Goal: Task Accomplishment & Management: Complete application form

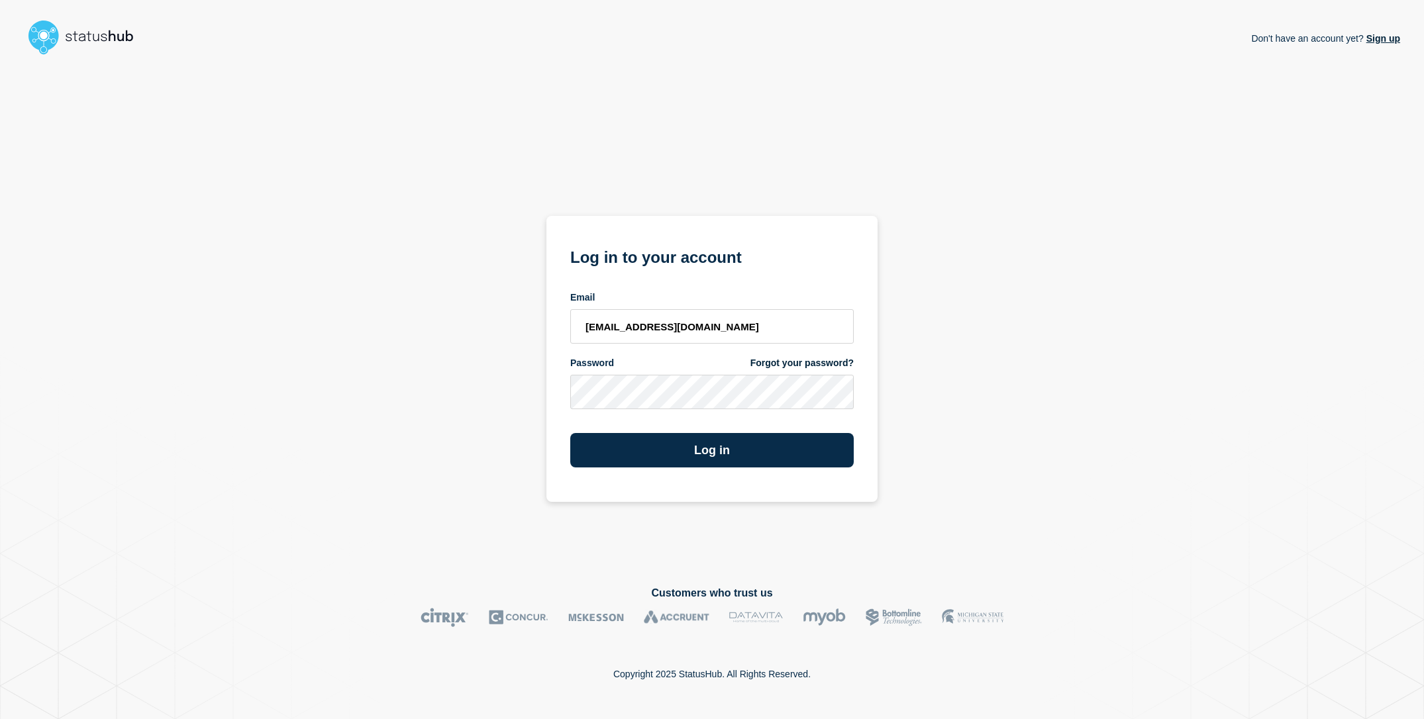
click at [442, 372] on div "Don't have an account yet? Sign up Log in to your account Email sderksen@ksu.ed…" at bounding box center [712, 312] width 1376 height 505
click at [646, 455] on button "Log in" at bounding box center [711, 450] width 283 height 34
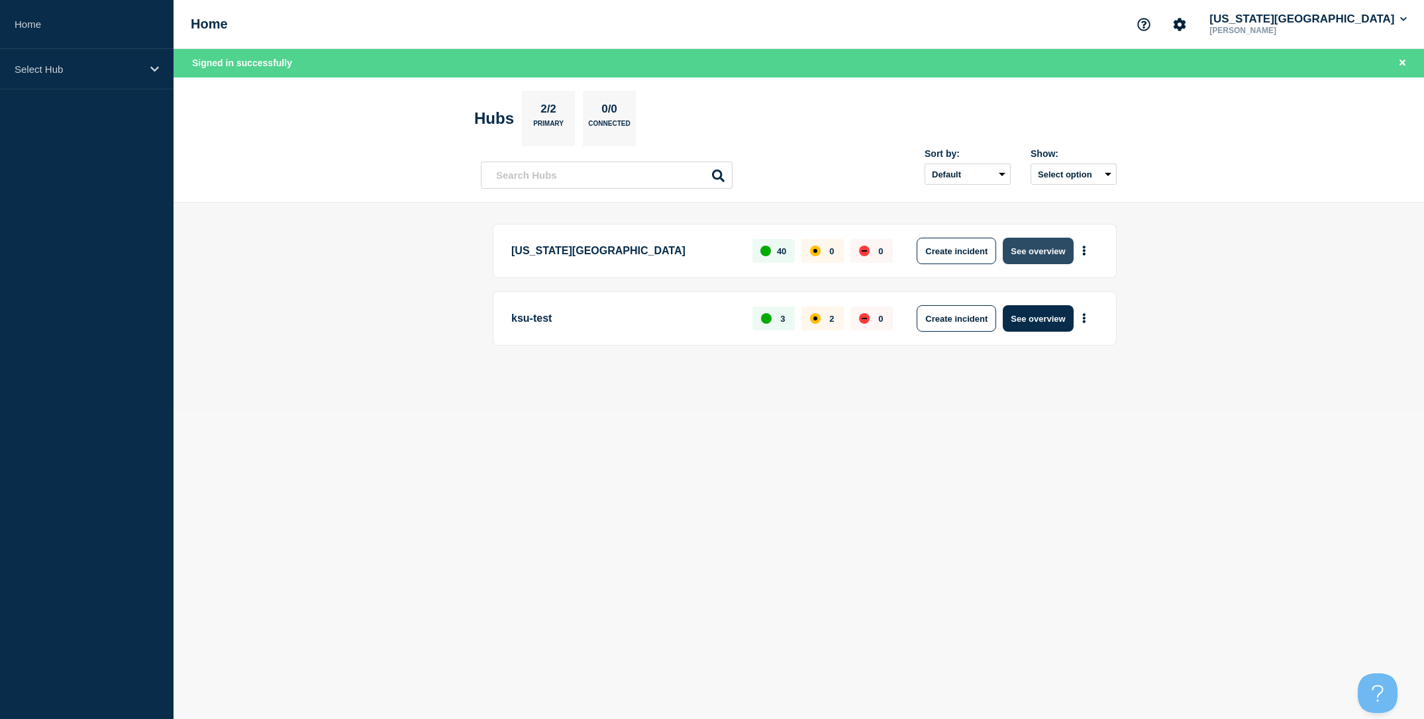
click at [1049, 252] on button "See overview" at bounding box center [1038, 251] width 70 height 26
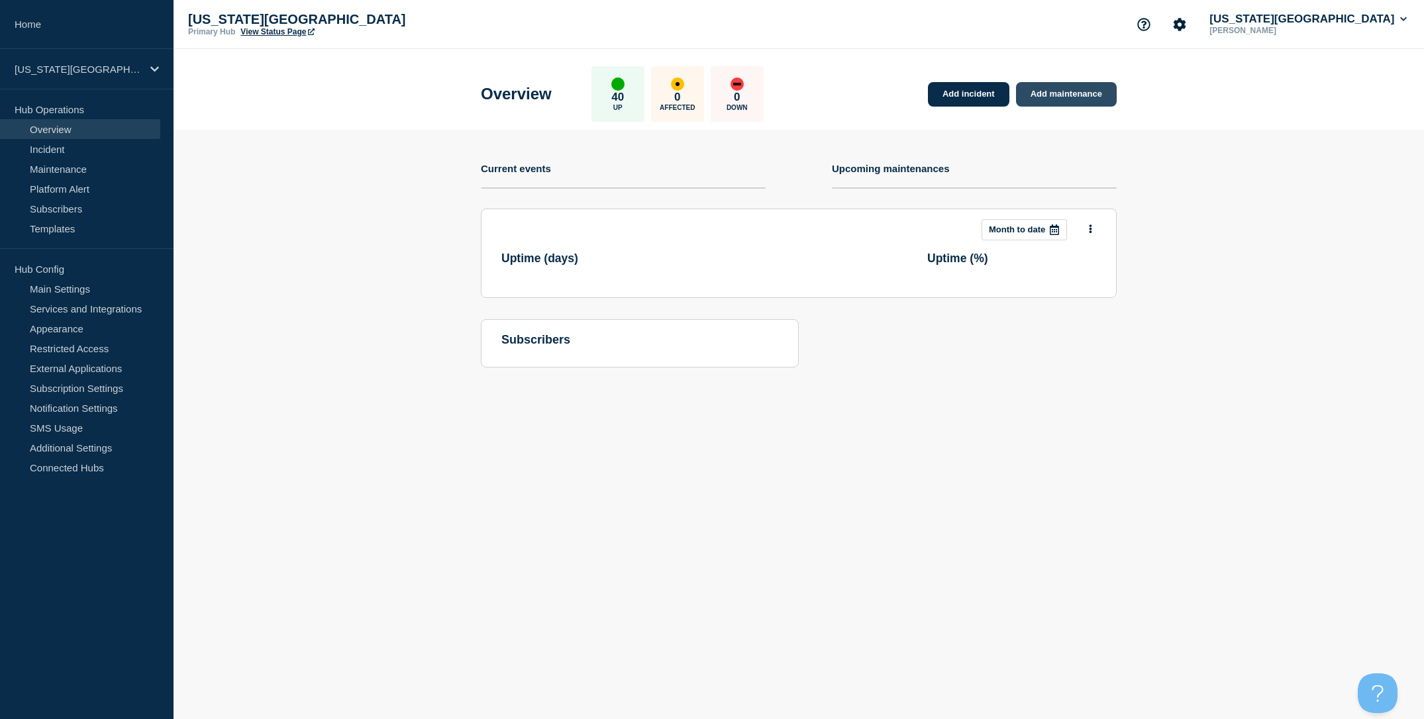
click at [1073, 99] on link "Add maintenance" at bounding box center [1066, 94] width 101 height 25
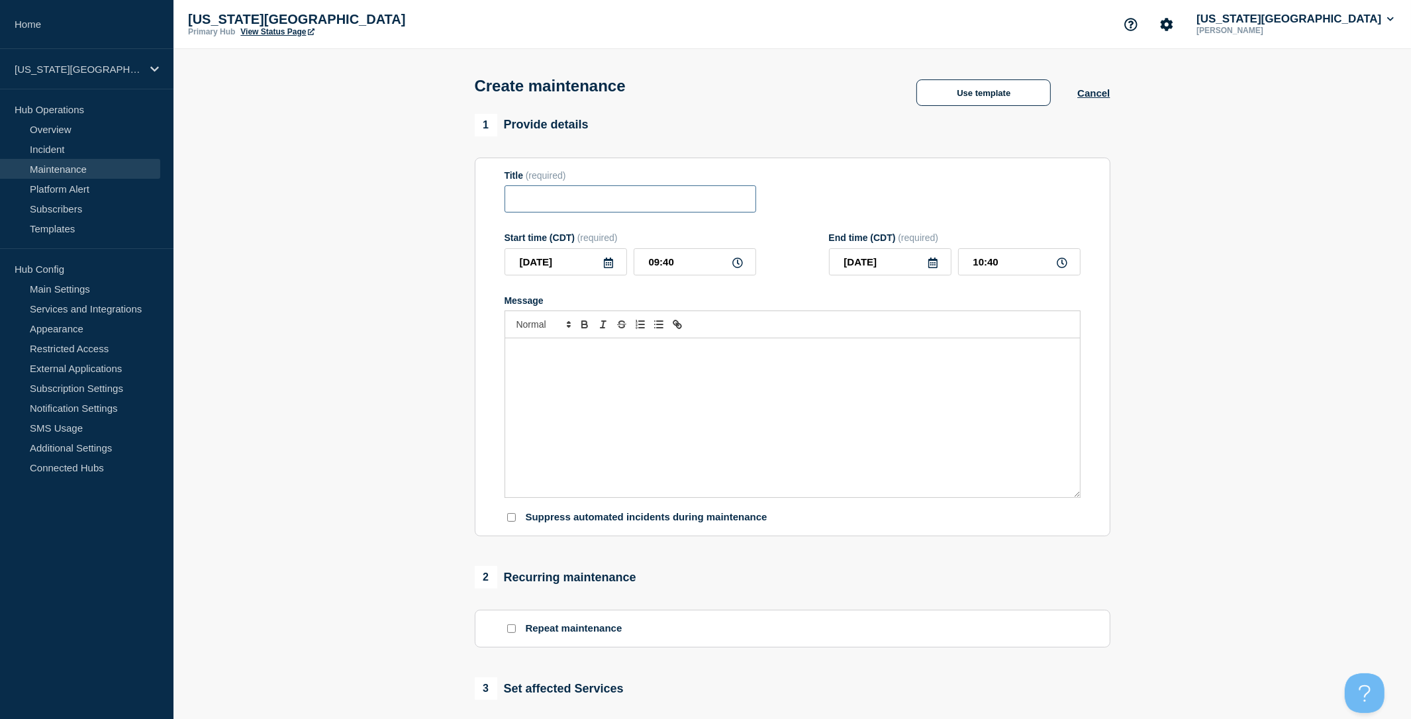
click at [595, 213] on input "Title" at bounding box center [631, 198] width 252 height 27
click at [968, 94] on button "Use template" at bounding box center [984, 92] width 134 height 26
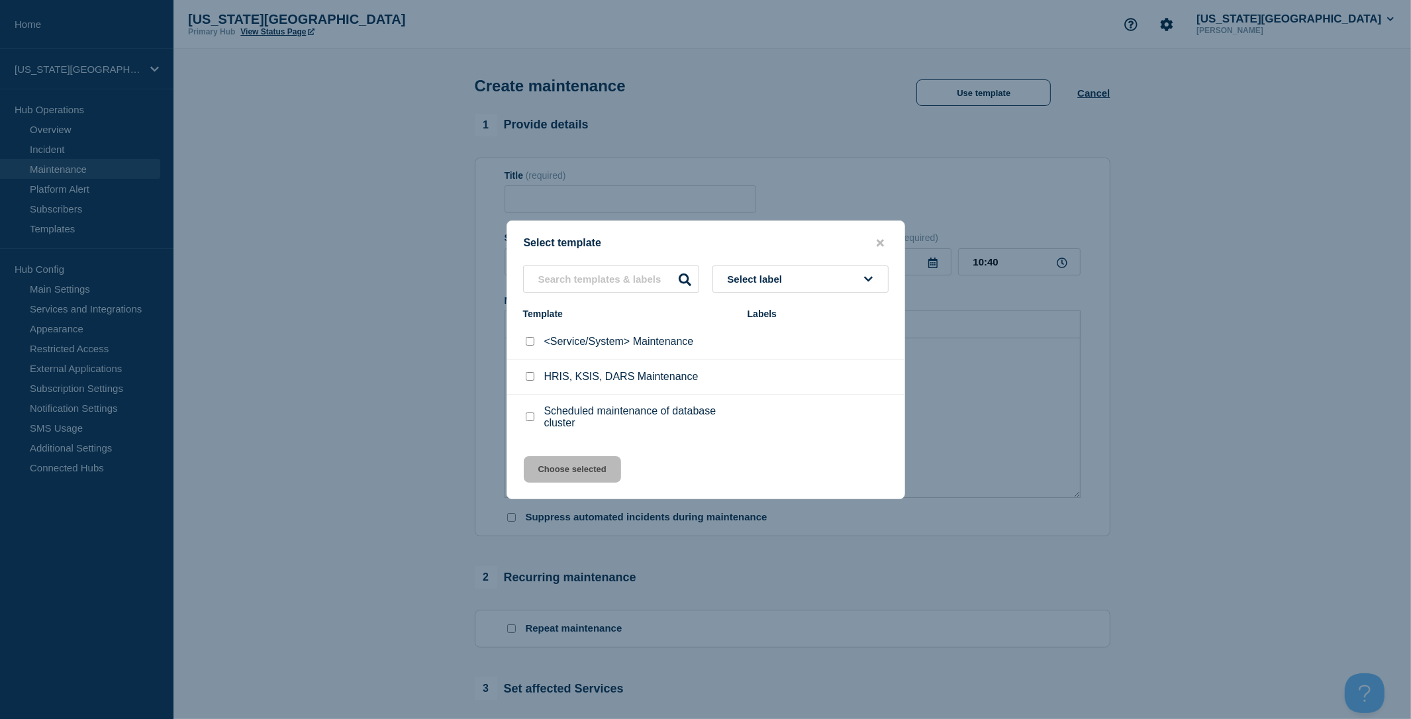
click at [440, 369] on div at bounding box center [705, 359] width 1411 height 719
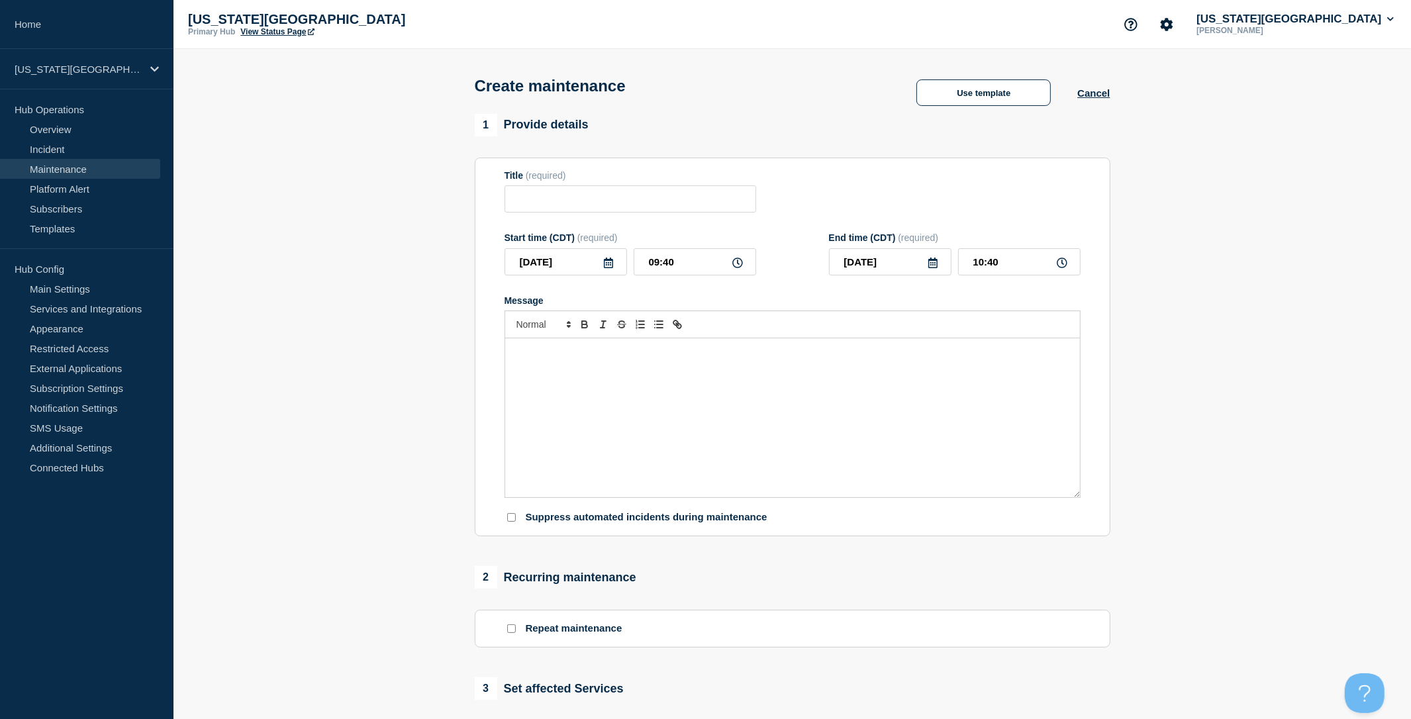
click at [81, 169] on link "Maintenance" at bounding box center [80, 169] width 160 height 20
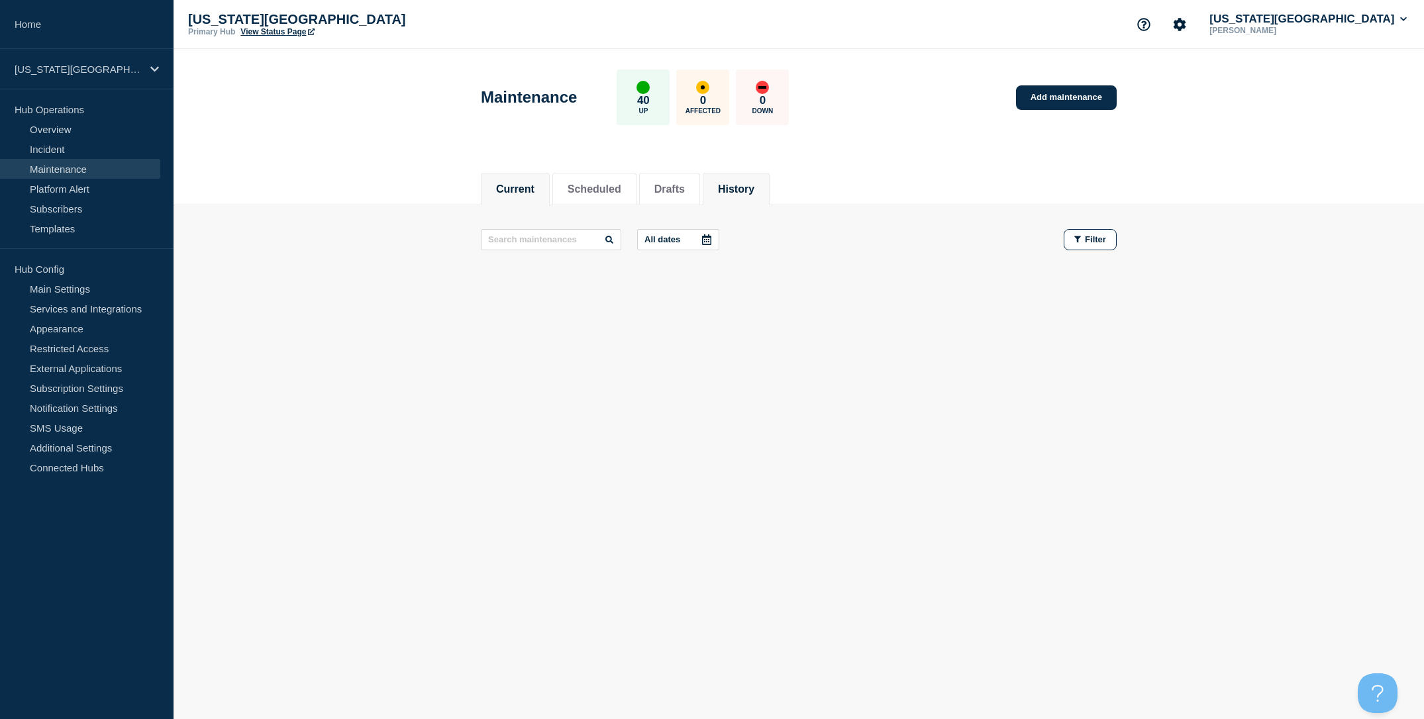
click at [738, 185] on button "History" at bounding box center [736, 189] width 36 height 12
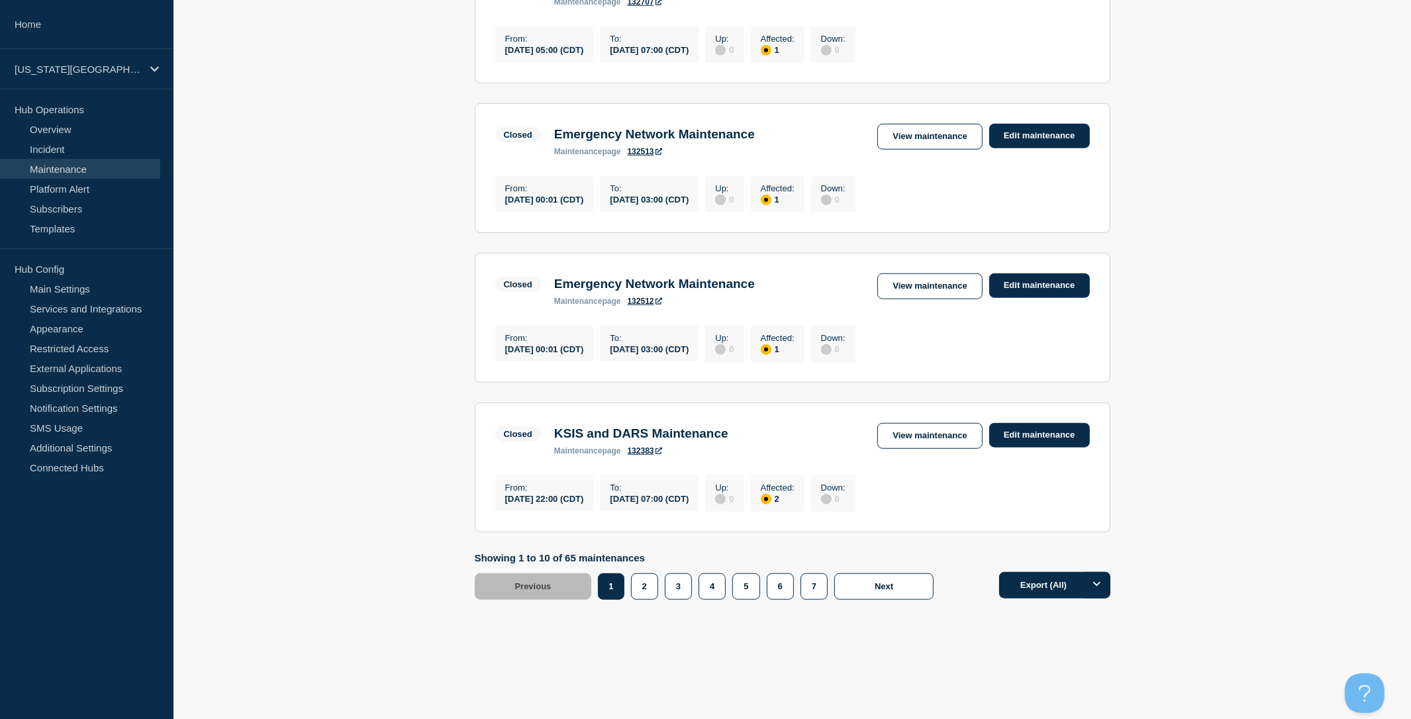
scroll to position [1288, 0]
click at [636, 580] on button "2" at bounding box center [644, 587] width 27 height 26
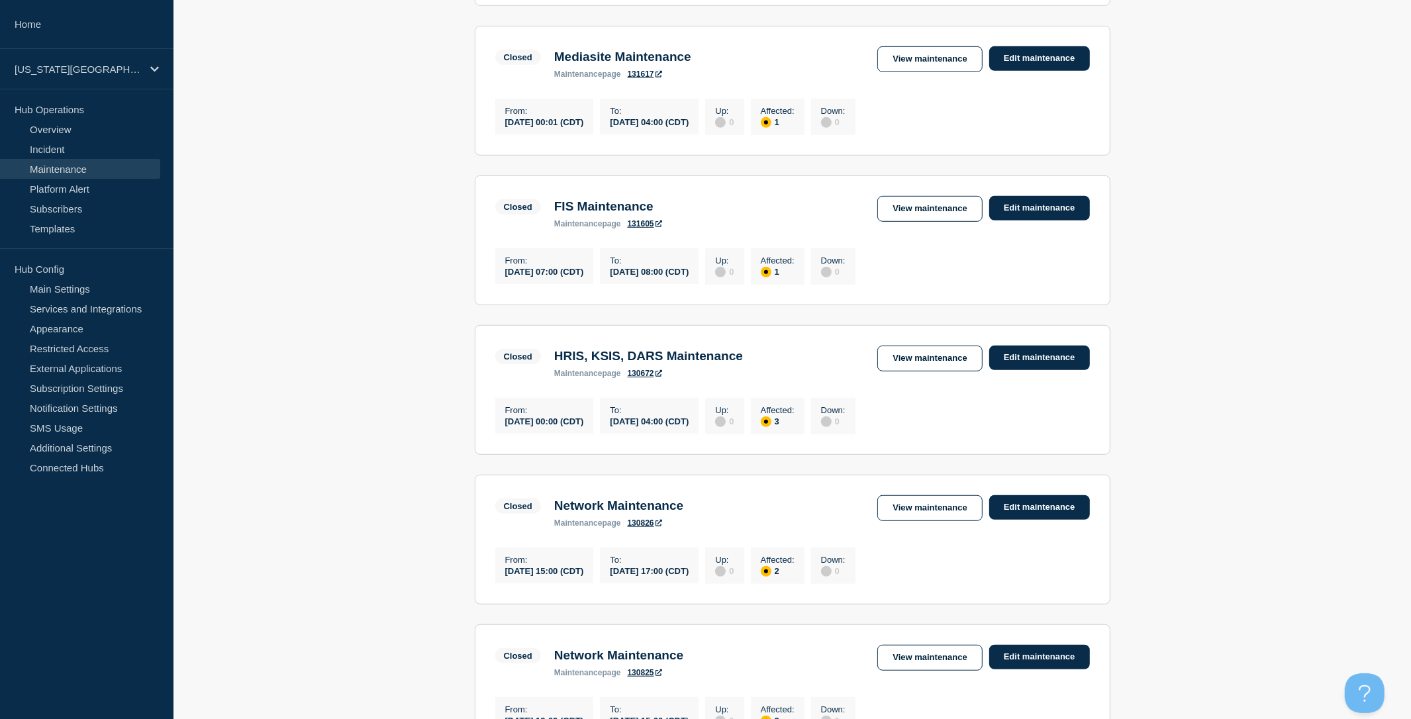
scroll to position [705, 0]
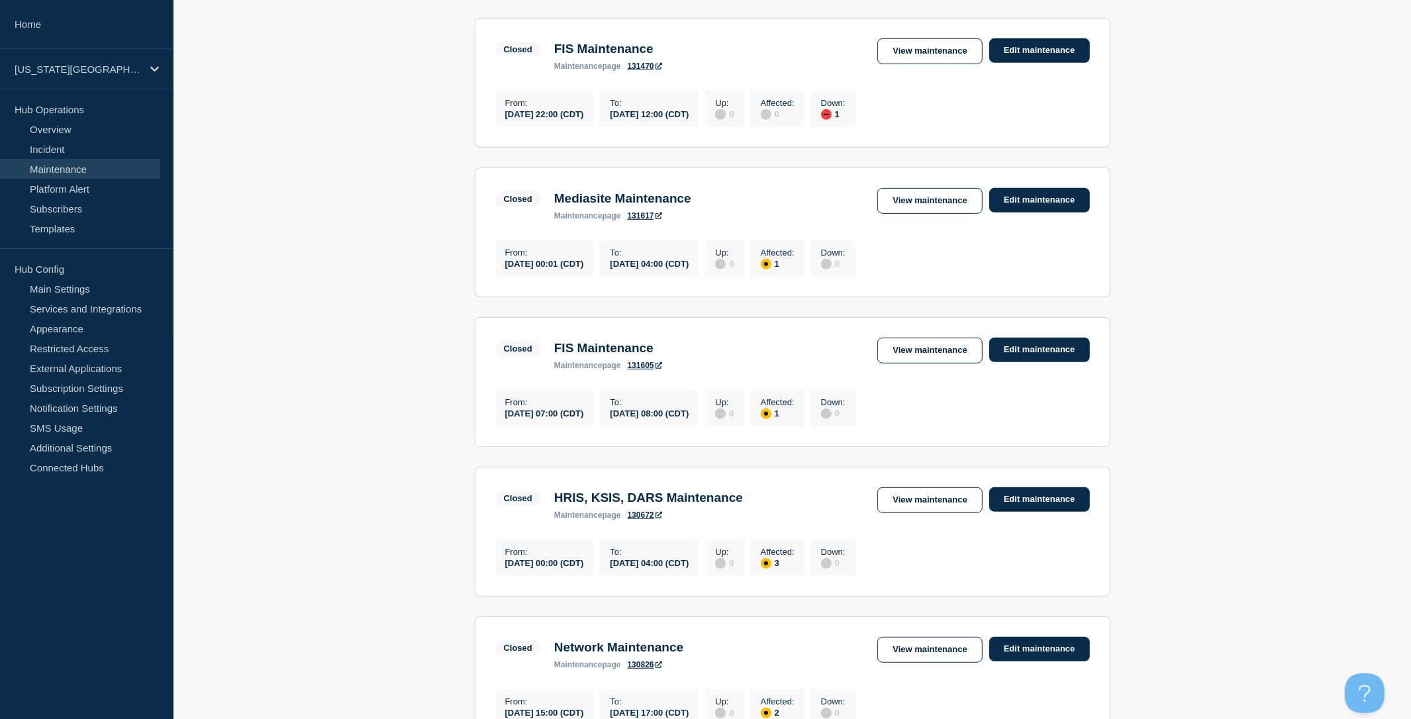
click at [80, 172] on link "Maintenance" at bounding box center [80, 169] width 160 height 20
click at [90, 170] on link "Maintenance" at bounding box center [80, 169] width 160 height 20
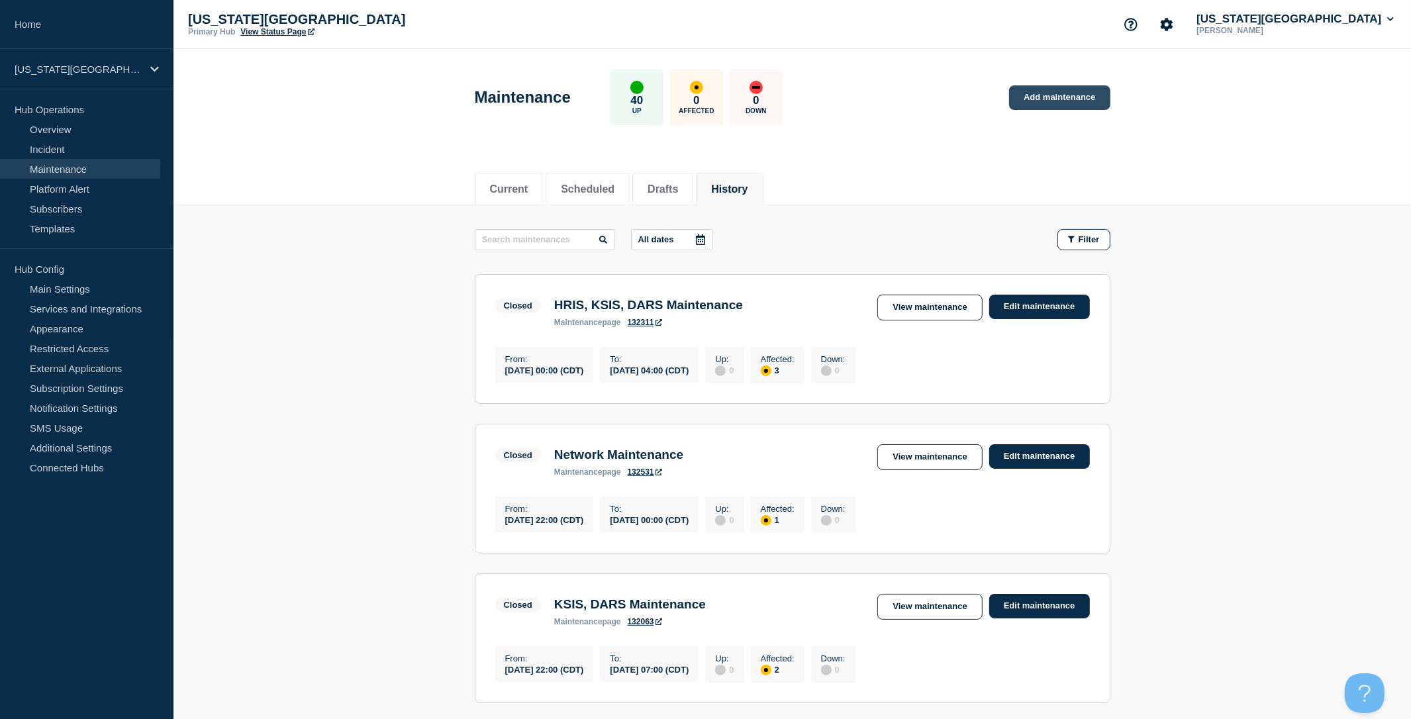
click at [1072, 92] on link "Add maintenance" at bounding box center [1059, 97] width 101 height 25
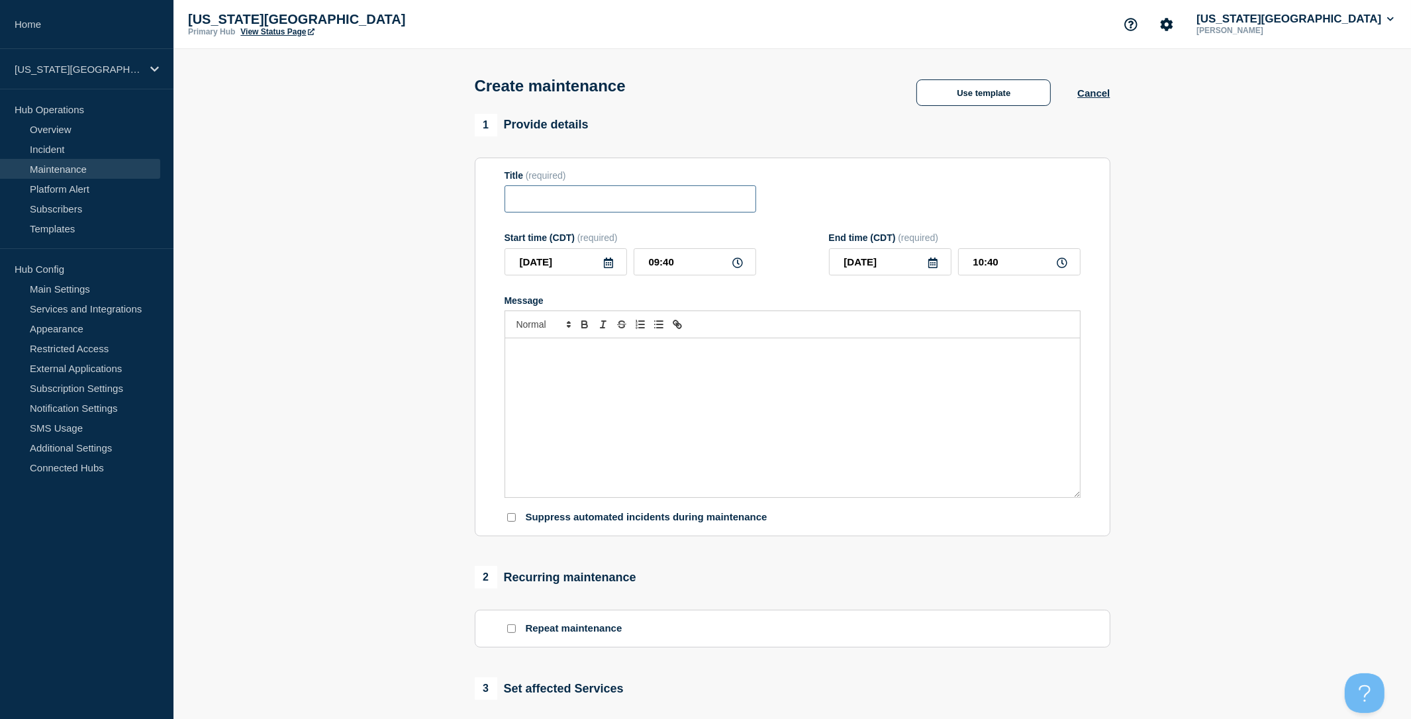
click at [661, 213] on input "Title" at bounding box center [631, 198] width 252 height 27
type input "FIS Maintenance"
click at [627, 401] on div "Message" at bounding box center [792, 417] width 575 height 159
click at [766, 357] on span "The Financial Information System (FIS) will be unavailable from 10 p.m. Saturda…" at bounding box center [703, 352] width 376 height 10
click at [903, 357] on span "The Financial Information System (FIS) will be unavailable from 10:00 p.m. Satu…" at bounding box center [709, 352] width 388 height 10
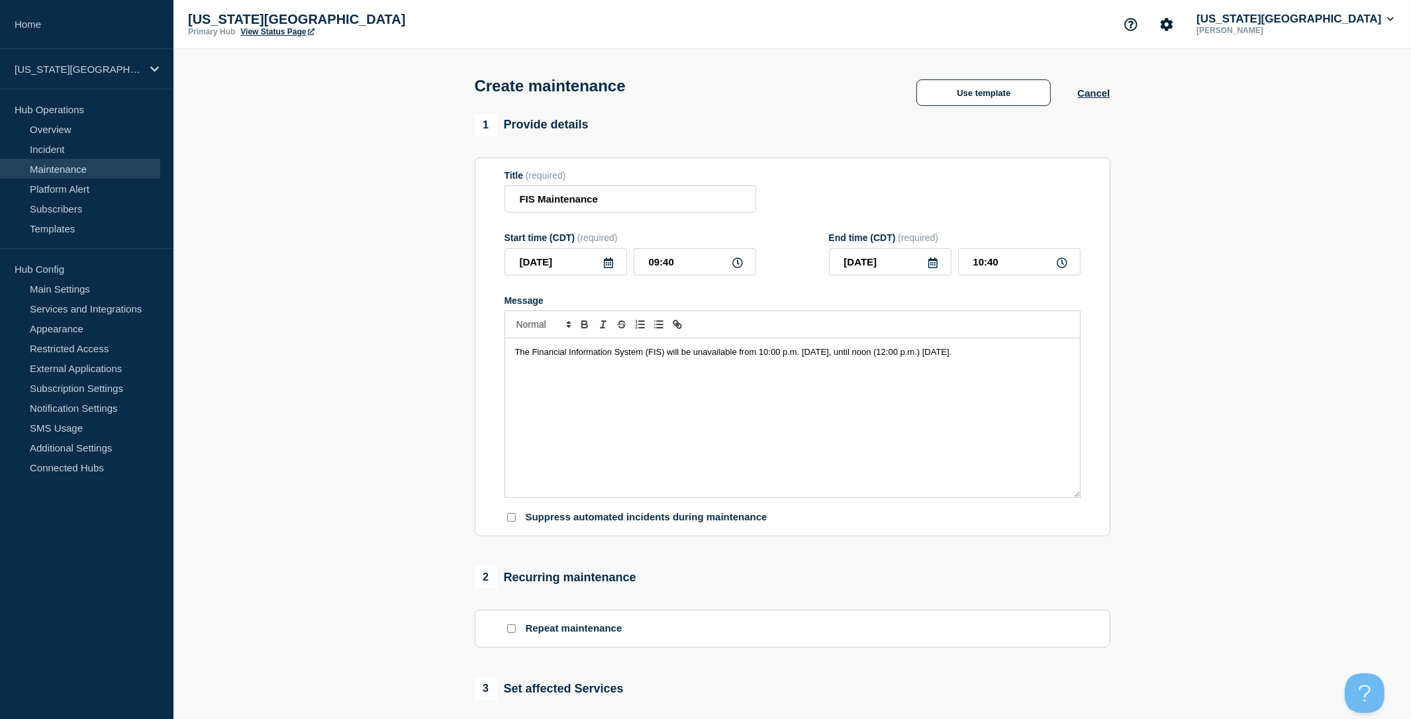
drag, startPoint x: 984, startPoint y: 362, endPoint x: 938, endPoint y: 358, distance: 45.9
click at [938, 357] on span "The Financial Information System (FIS) will be unavailable from 10:00 p.m. Satu…" at bounding box center [733, 352] width 437 height 10
copy span "(12:00 p.m.)"
click at [604, 268] on icon at bounding box center [608, 263] width 9 height 11
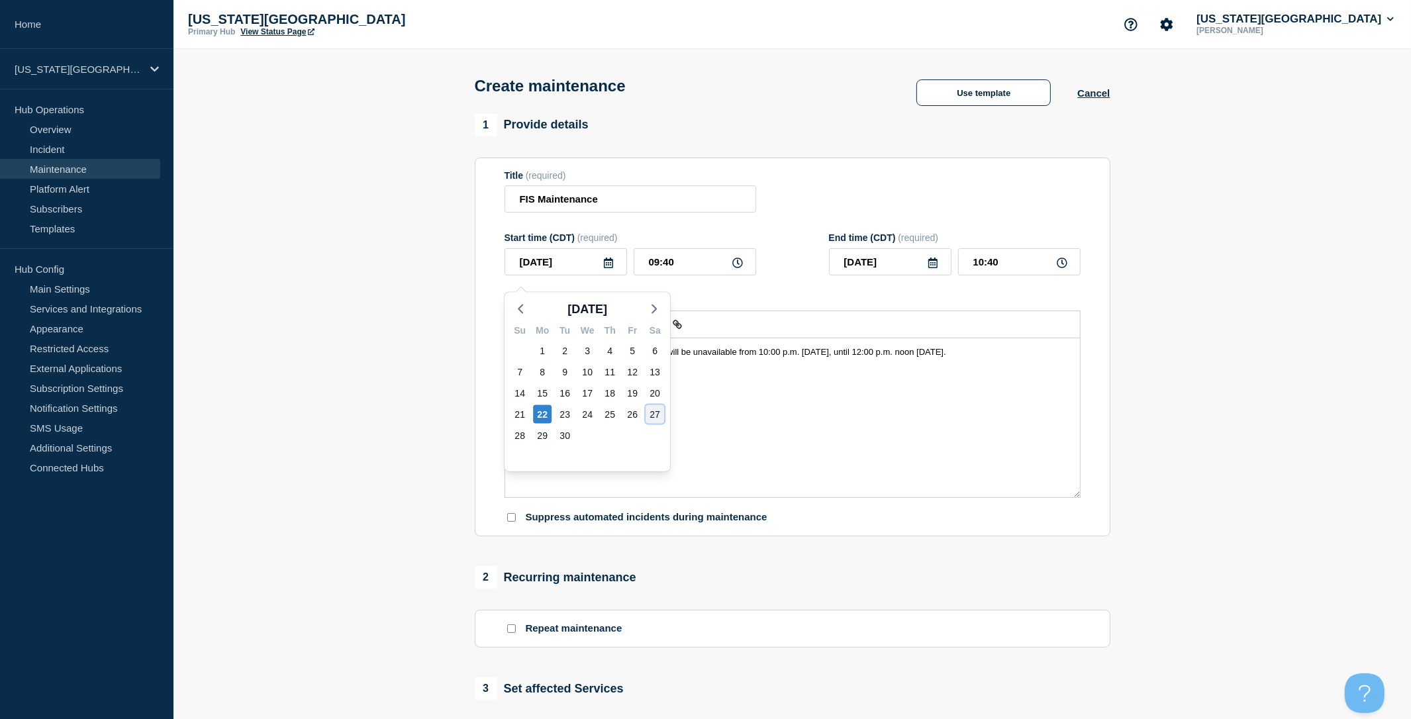
click at [648, 410] on div "27" at bounding box center [655, 414] width 19 height 19
type input "2025-09-27"
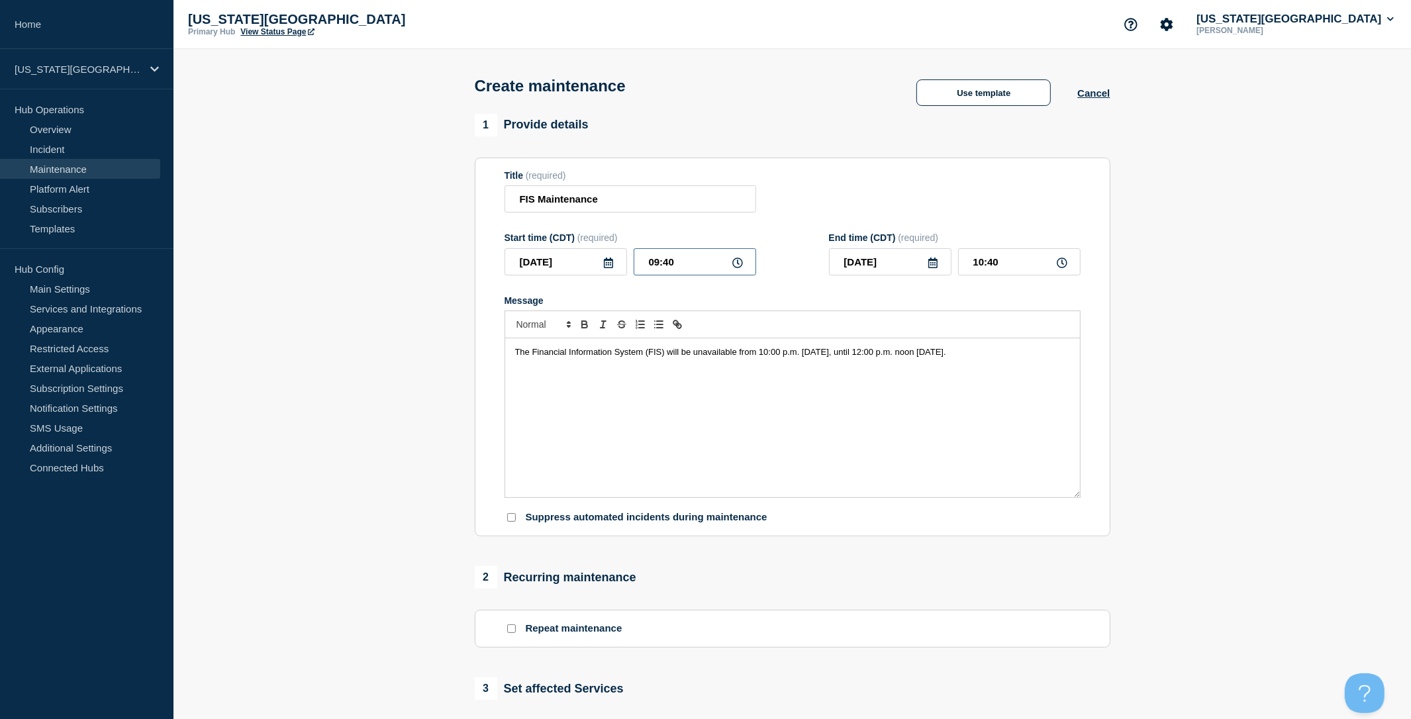
click at [670, 269] on input "09:40" at bounding box center [695, 261] width 123 height 27
type input "22:00"
type input "23:00"
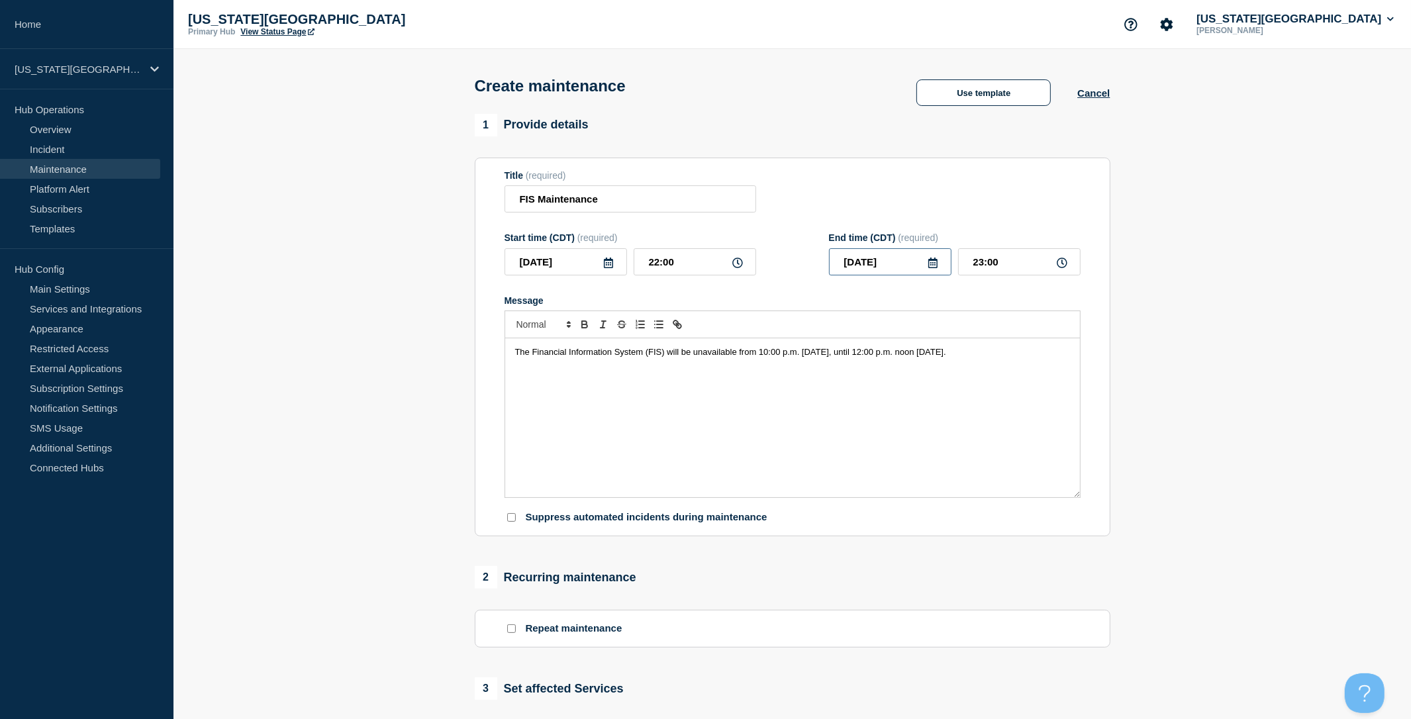
click at [923, 269] on input "2025-09-27" at bounding box center [890, 261] width 123 height 27
click at [846, 434] on div "28" at bounding box center [845, 435] width 19 height 19
type input "2025-09-28"
click at [1015, 266] on input "23:00" at bounding box center [1019, 261] width 123 height 27
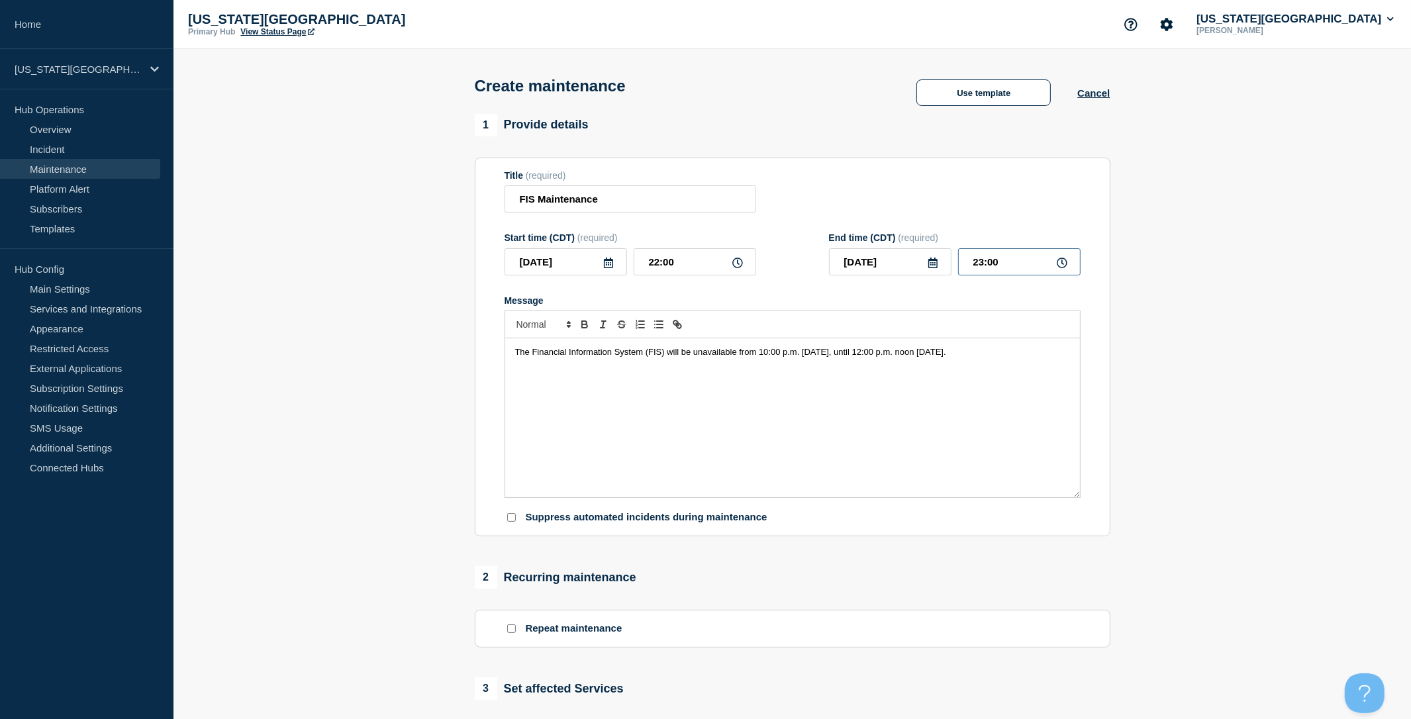
click at [1015, 266] on input "23:00" at bounding box center [1019, 261] width 123 height 27
type input "12:00"
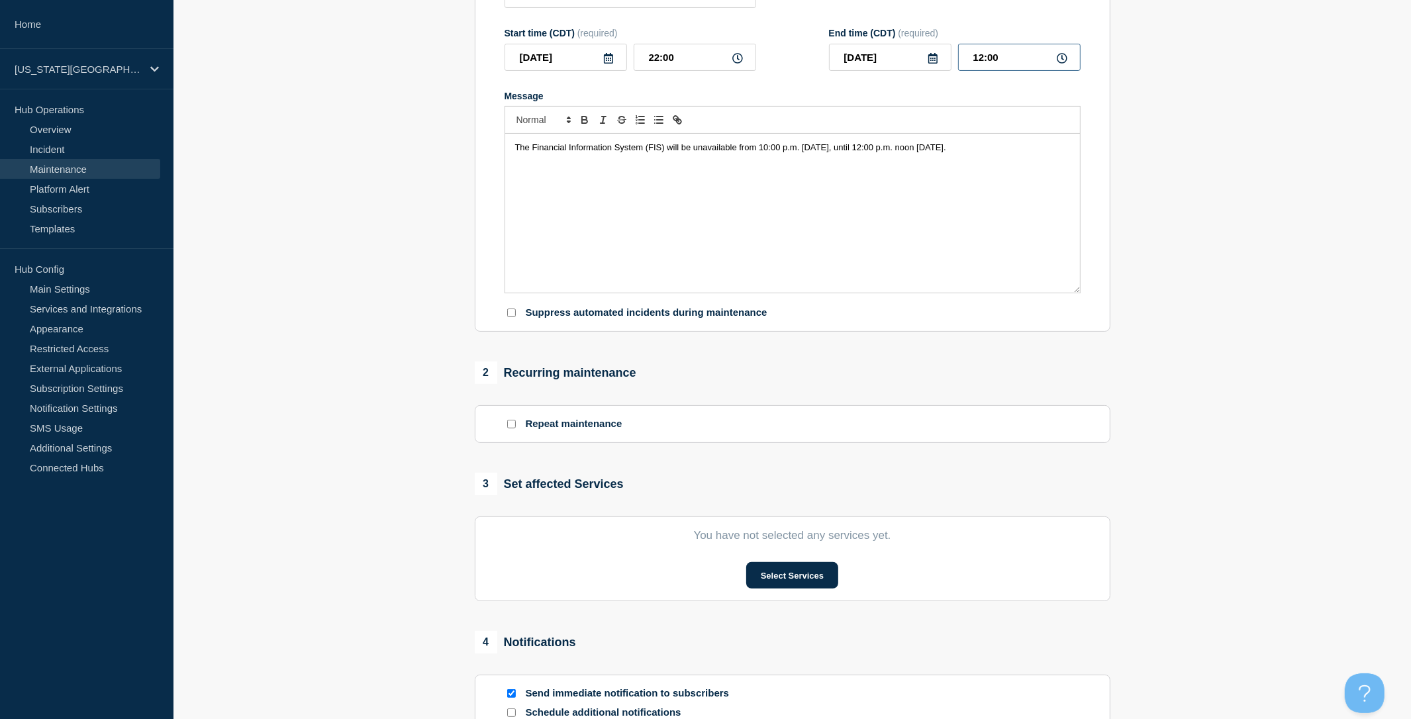
scroll to position [282, 0]
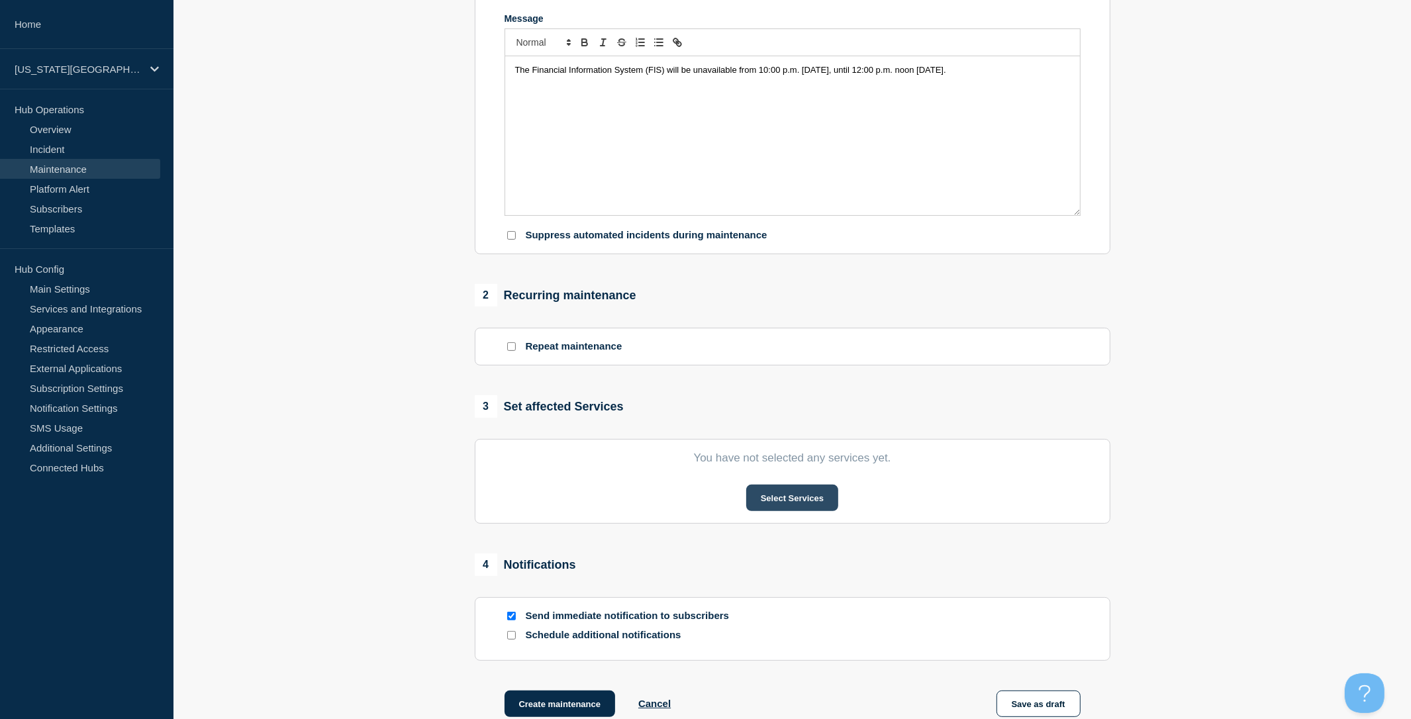
click at [800, 510] on button "Select Services" at bounding box center [792, 498] width 92 height 26
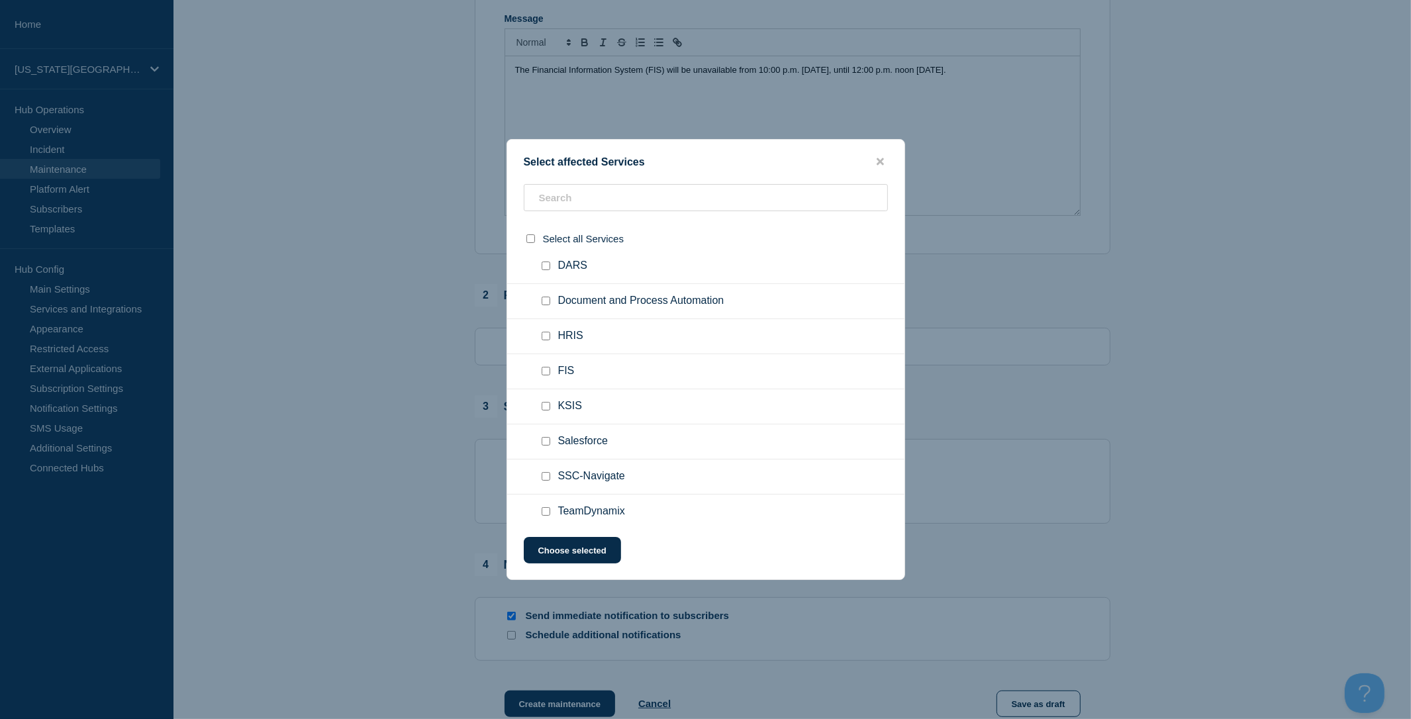
scroll to position [574, 0]
click at [543, 371] on input "FIS checkbox" at bounding box center [546, 366] width 9 height 9
checkbox input "true"
click at [596, 558] on button "Choose selected" at bounding box center [572, 550] width 97 height 26
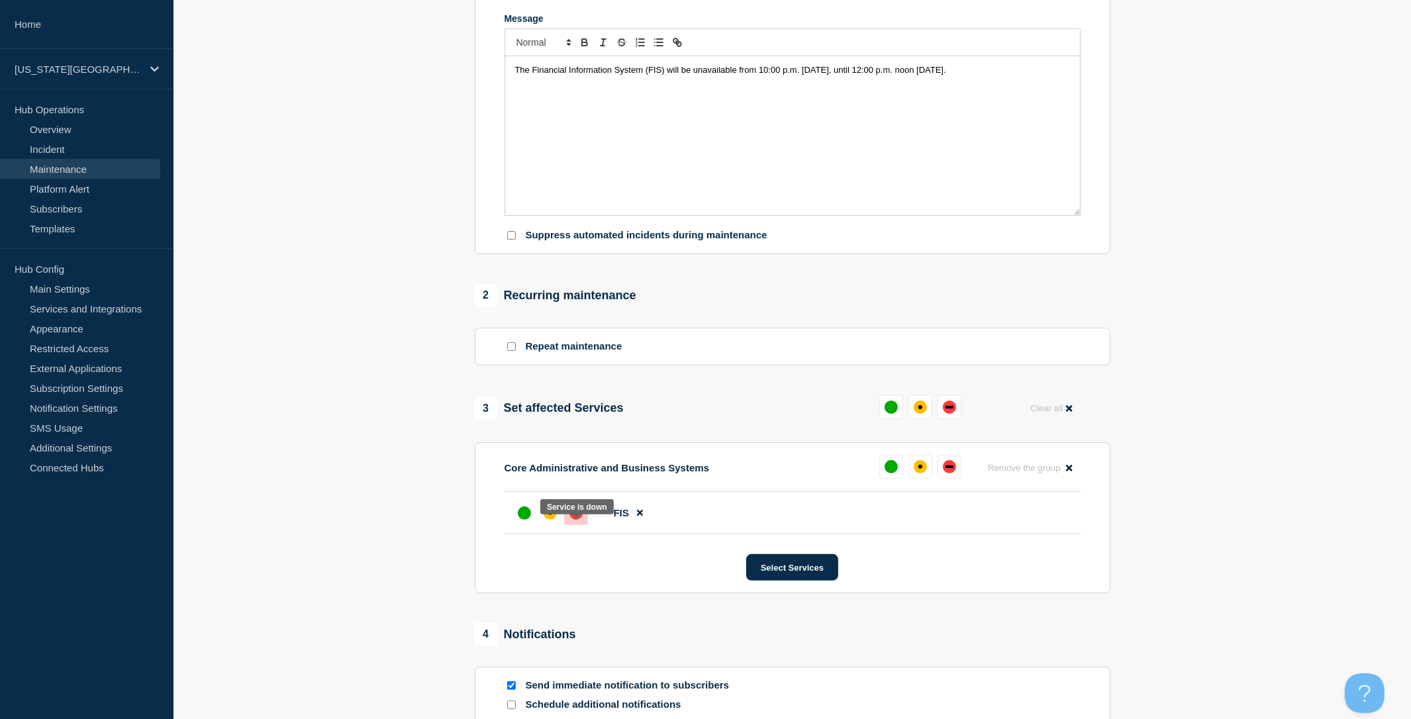
click at [570, 520] on div "down" at bounding box center [576, 513] width 13 height 13
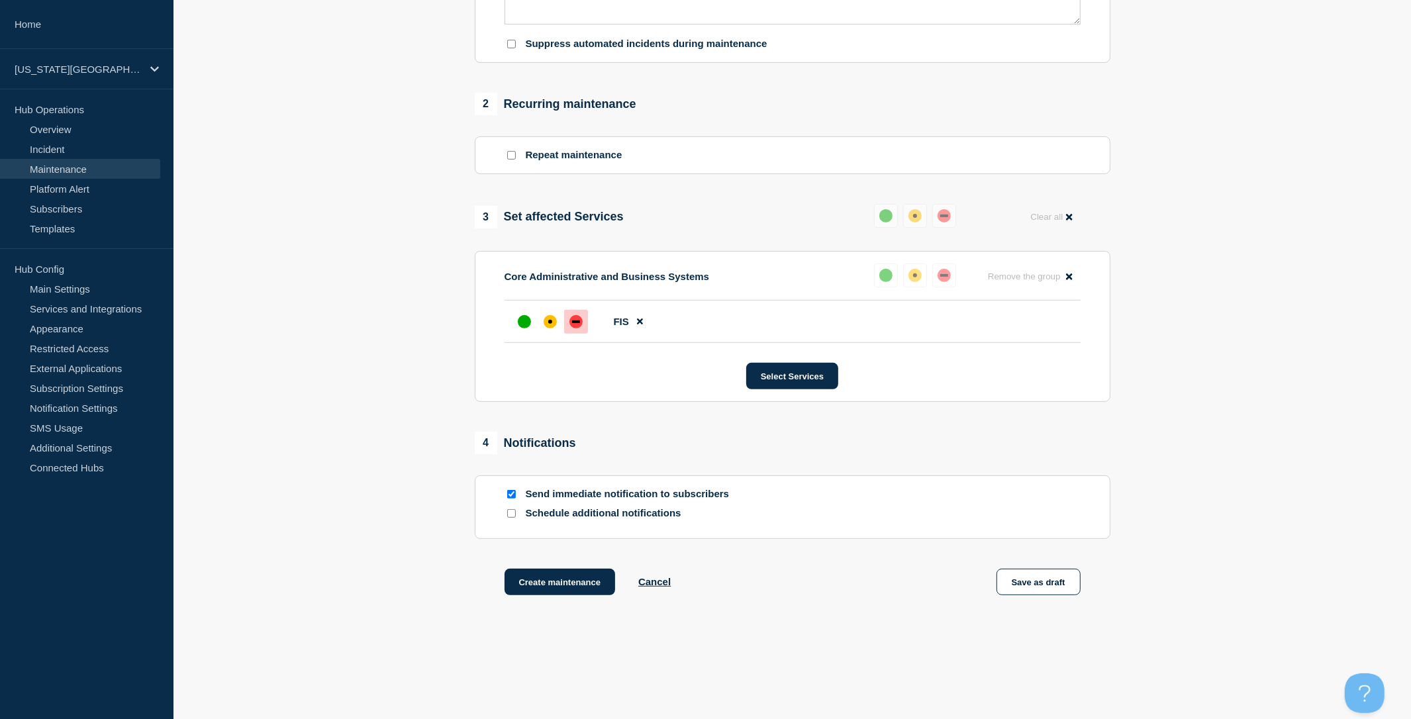
scroll to position [130, 0]
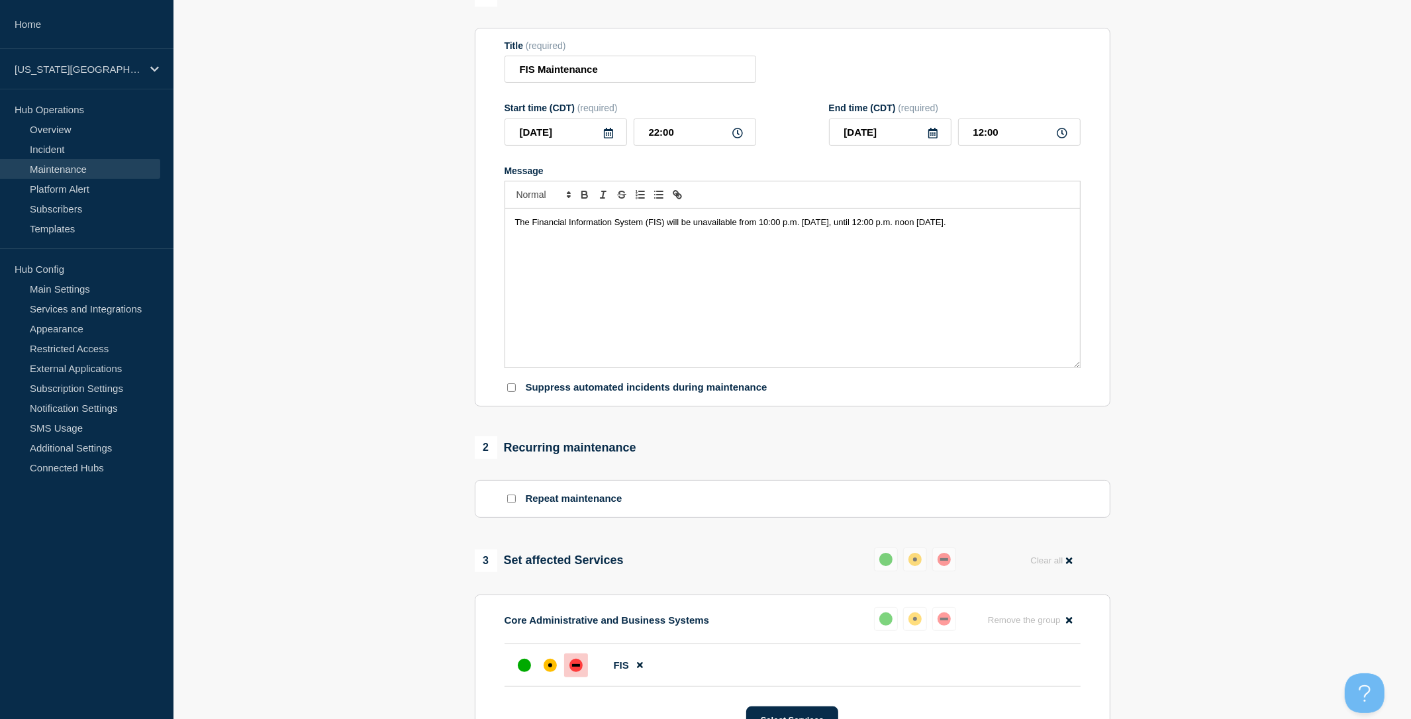
click at [1224, 249] on section "1 Provide details Title (required) FIS Maintenance Start time (CDT) (required) …" at bounding box center [793, 478] width 1238 height 989
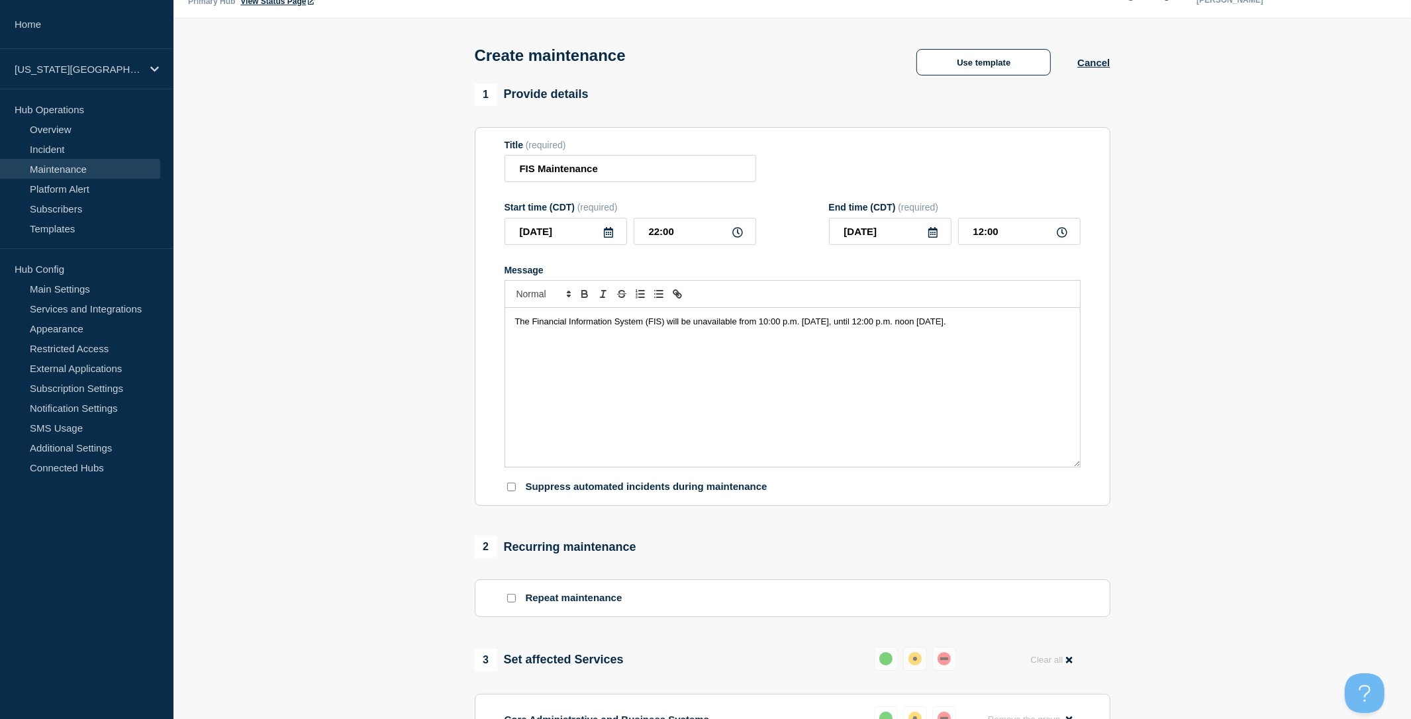
scroll to position [17, 0]
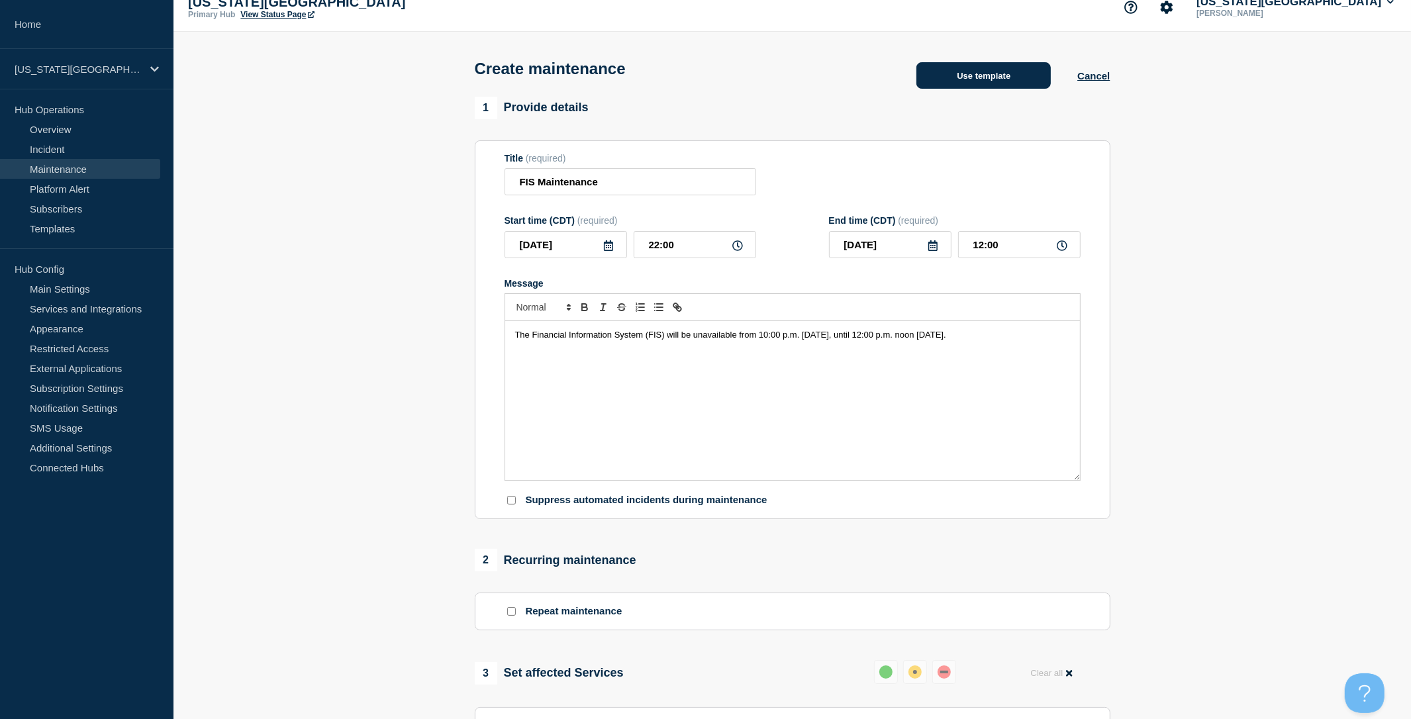
click at [991, 85] on button "Use template" at bounding box center [984, 75] width 134 height 26
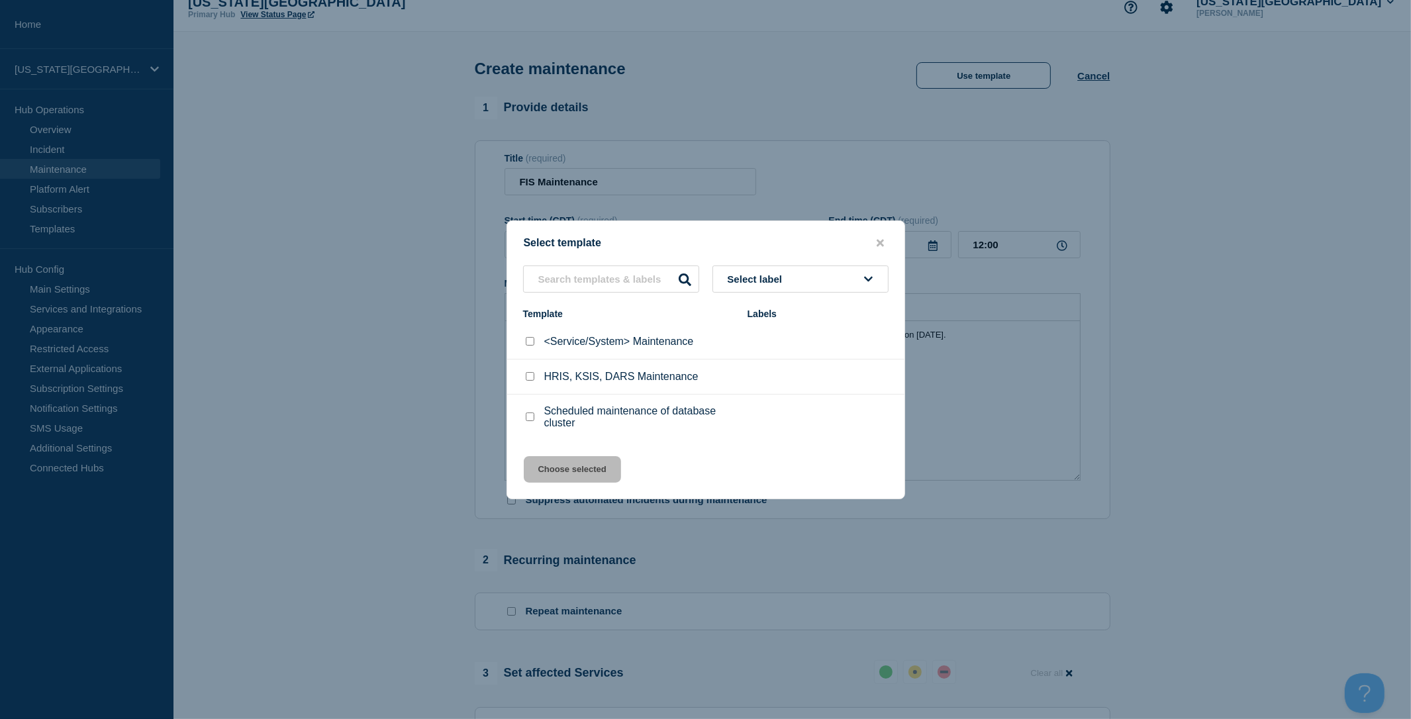
click at [530, 337] on input "<Service/System> Maintenance checkbox" at bounding box center [530, 341] width 9 height 9
checkbox input "true"
click at [586, 468] on button "Choose selected" at bounding box center [572, 469] width 97 height 26
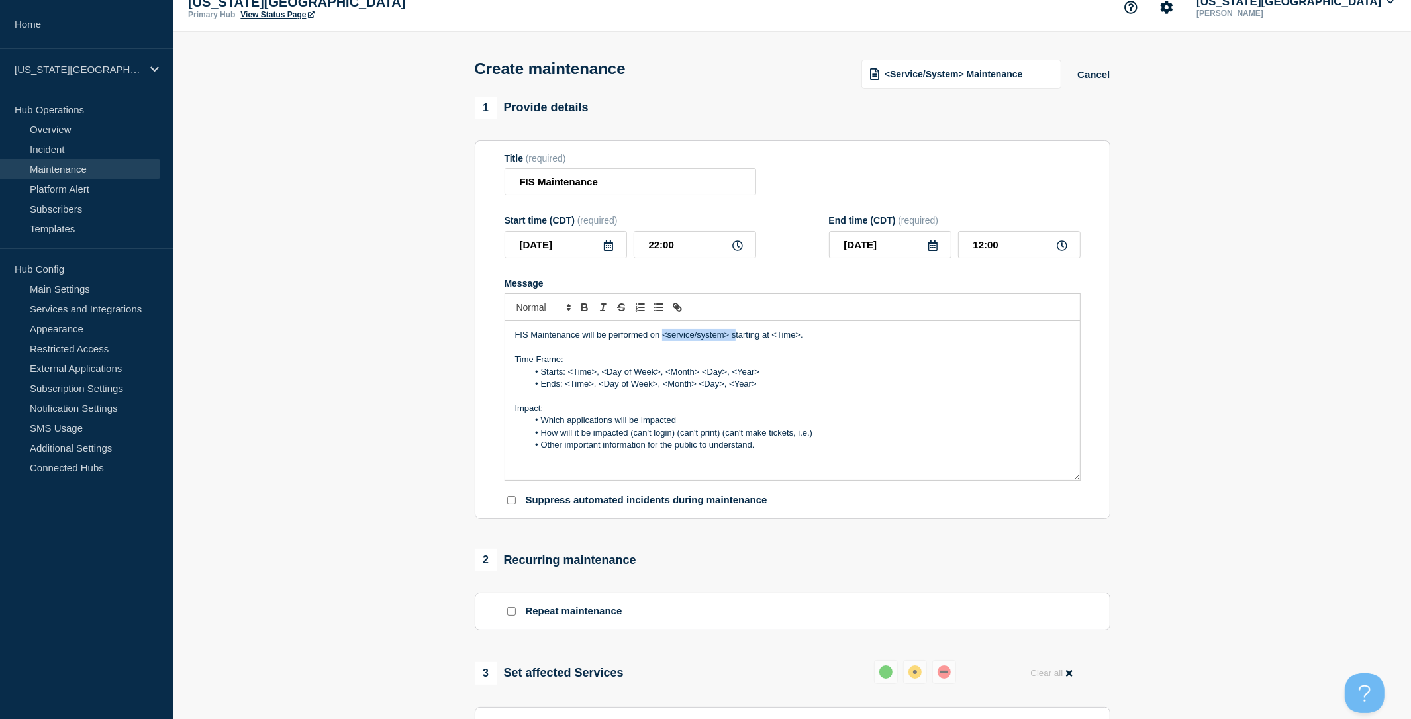
drag, startPoint x: 664, startPoint y: 346, endPoint x: 733, endPoint y: 350, distance: 69.0
click at [733, 341] on p "FIS Maintenance will be performed on <service/system> starting at <Time>." at bounding box center [792, 335] width 555 height 12
drag, startPoint x: 740, startPoint y: 344, endPoint x: 598, endPoint y: 347, distance: 142.4
click at [598, 341] on p "FIS Maintenance will be performed on starting at <Time>." at bounding box center [792, 335] width 555 height 12
drag, startPoint x: 768, startPoint y: 381, endPoint x: 568, endPoint y: 381, distance: 200.0
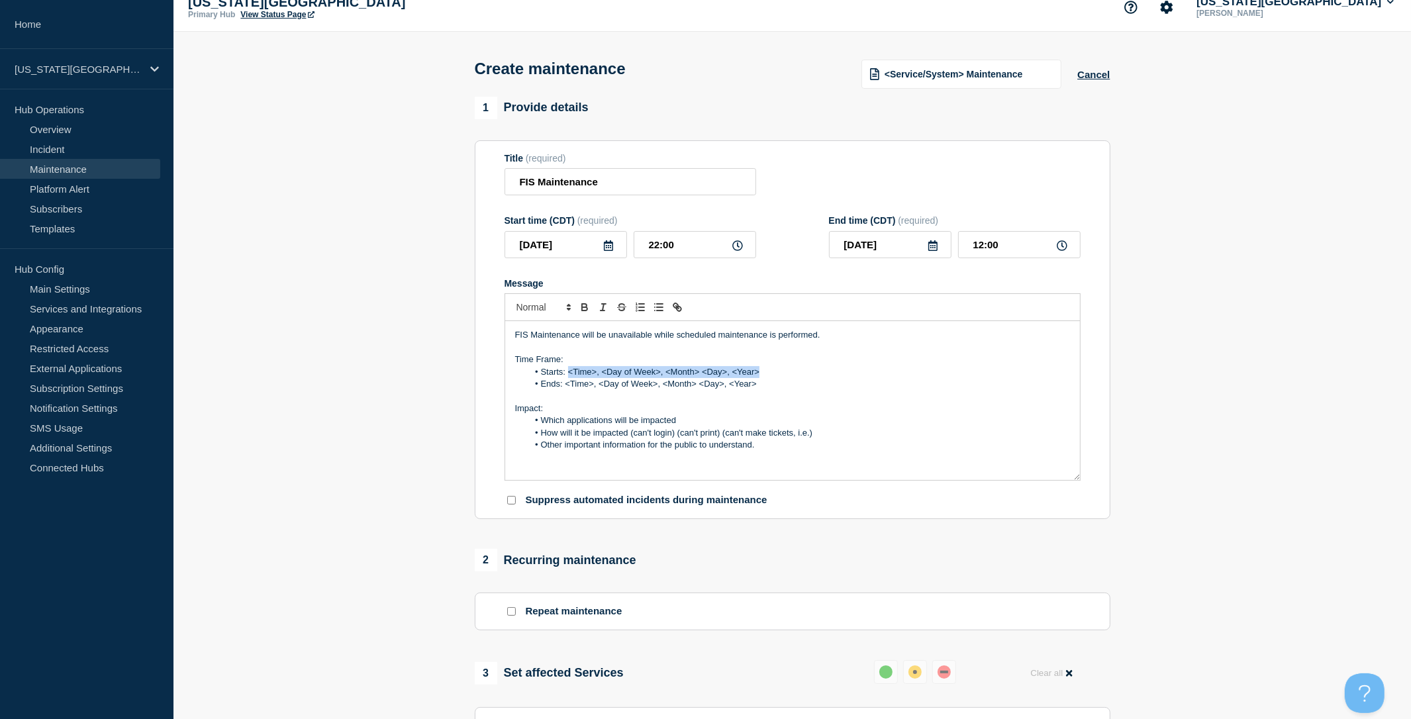
click at [568, 378] on li "Starts: <Time>, <Day of Week>, <Month> <Day>, <Year>" at bounding box center [799, 372] width 542 height 12
drag, startPoint x: 730, startPoint y: 397, endPoint x: 566, endPoint y: 396, distance: 164.9
click at [566, 390] on li "Ends: <Time>, <Day of Week>, <Month> <Day>, <Year>" at bounding box center [799, 384] width 542 height 12
click at [743, 475] on div "FIS Maintenance will be unavailable while scheduled maintenance is performed. T…" at bounding box center [792, 400] width 575 height 159
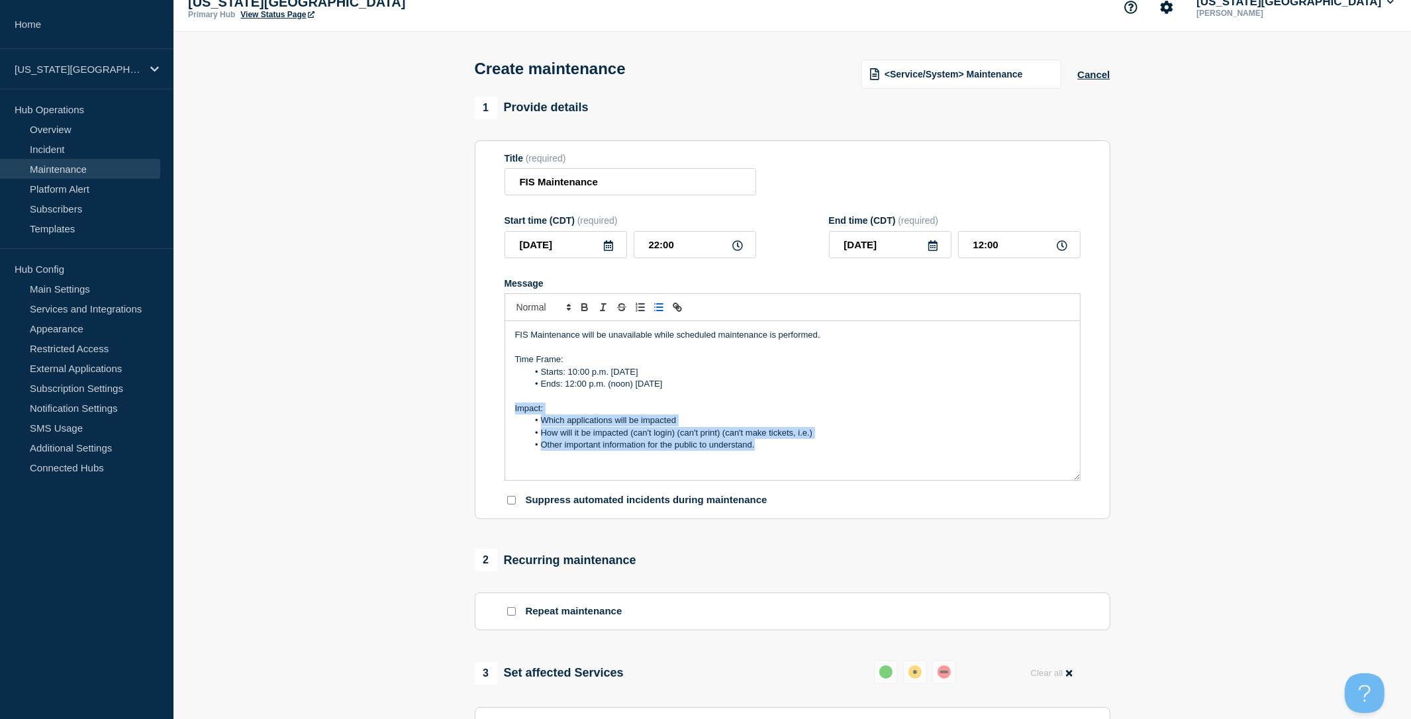
drag, startPoint x: 760, startPoint y: 458, endPoint x: 498, endPoint y: 421, distance: 265.0
click at [498, 421] on section "Title (required) FIS Maintenance Start time (CDT) (required) 2025-09-27 22:00 E…" at bounding box center [793, 329] width 636 height 379
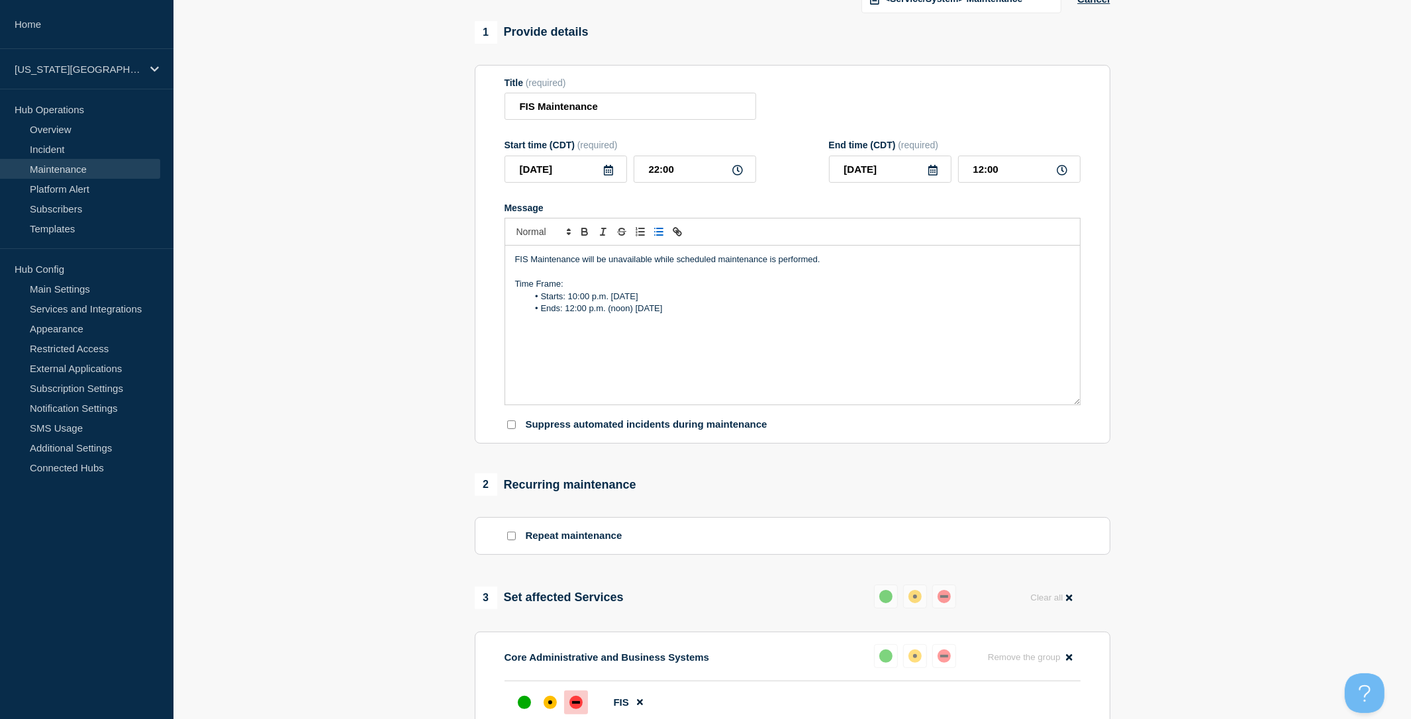
scroll to position [28, 0]
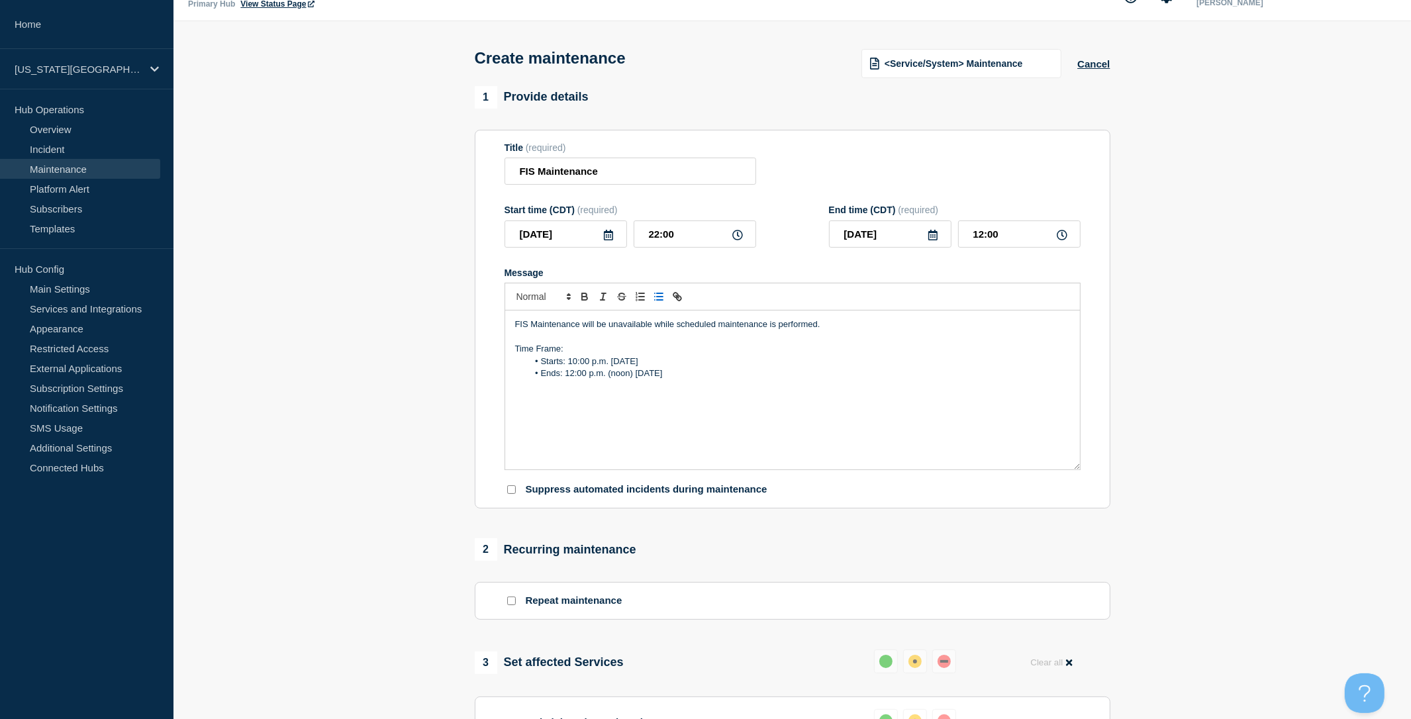
drag, startPoint x: 560, startPoint y: 369, endPoint x: 583, endPoint y: 386, distance: 28.3
click at [560, 368] on li "Starts: 10:00 p.m. Saturday, September 27" at bounding box center [799, 362] width 542 height 12
click at [436, 377] on section "1 Provide details Title (required) FIS Maintenance Start time (CDT) (required) …" at bounding box center [793, 580] width 1238 height 989
click at [606, 368] on li "Start: 10:00 p.m. Saturday, September 27" at bounding box center [799, 362] width 542 height 12
click at [634, 379] on li "End: 12:00 p.m. (noon) Sunday, September 28" at bounding box center [799, 374] width 542 height 12
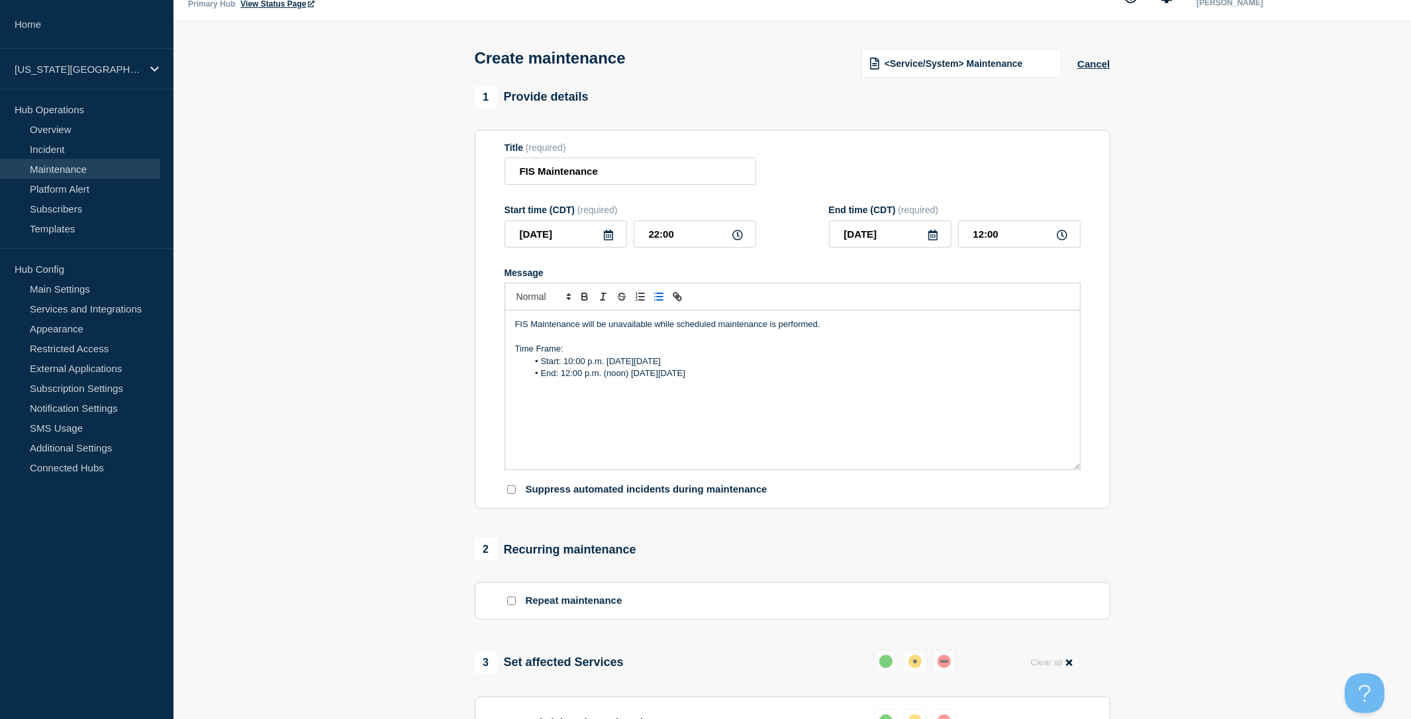
click at [526, 330] on p "FIS Maintenance will be unavailable while scheduled maintenance is performed." at bounding box center [792, 325] width 555 height 12
drag, startPoint x: 577, startPoint y: 336, endPoint x: 495, endPoint y: 340, distance: 81.5
click at [497, 339] on section "Title (required) FIS Maintenance Start time (CDT) (required) 2025-09-27 22:00 E…" at bounding box center [793, 319] width 636 height 379
click at [399, 352] on section "1 Provide details Title (required) FIS Maintenance Start time (CDT) (required) …" at bounding box center [793, 580] width 1238 height 989
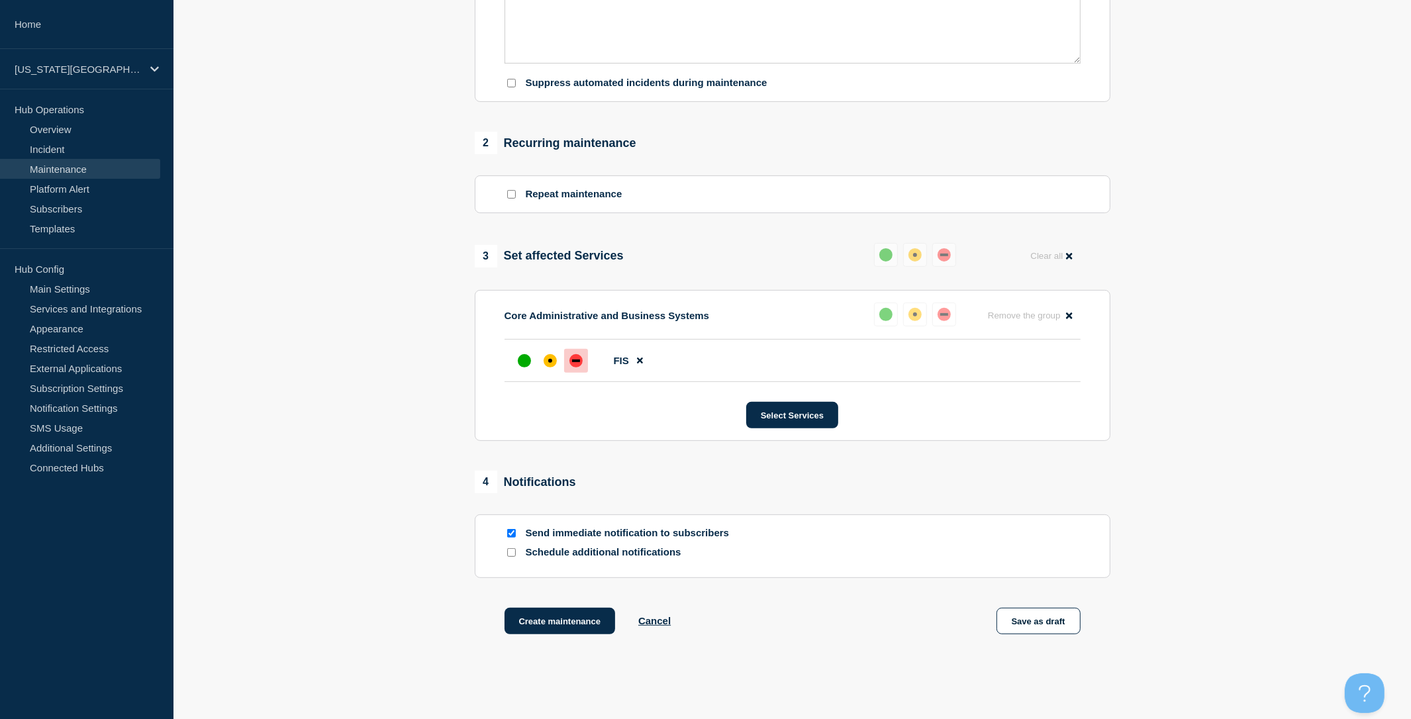
scroll to position [434, 0]
click at [546, 634] on button "Create maintenance" at bounding box center [560, 621] width 111 height 26
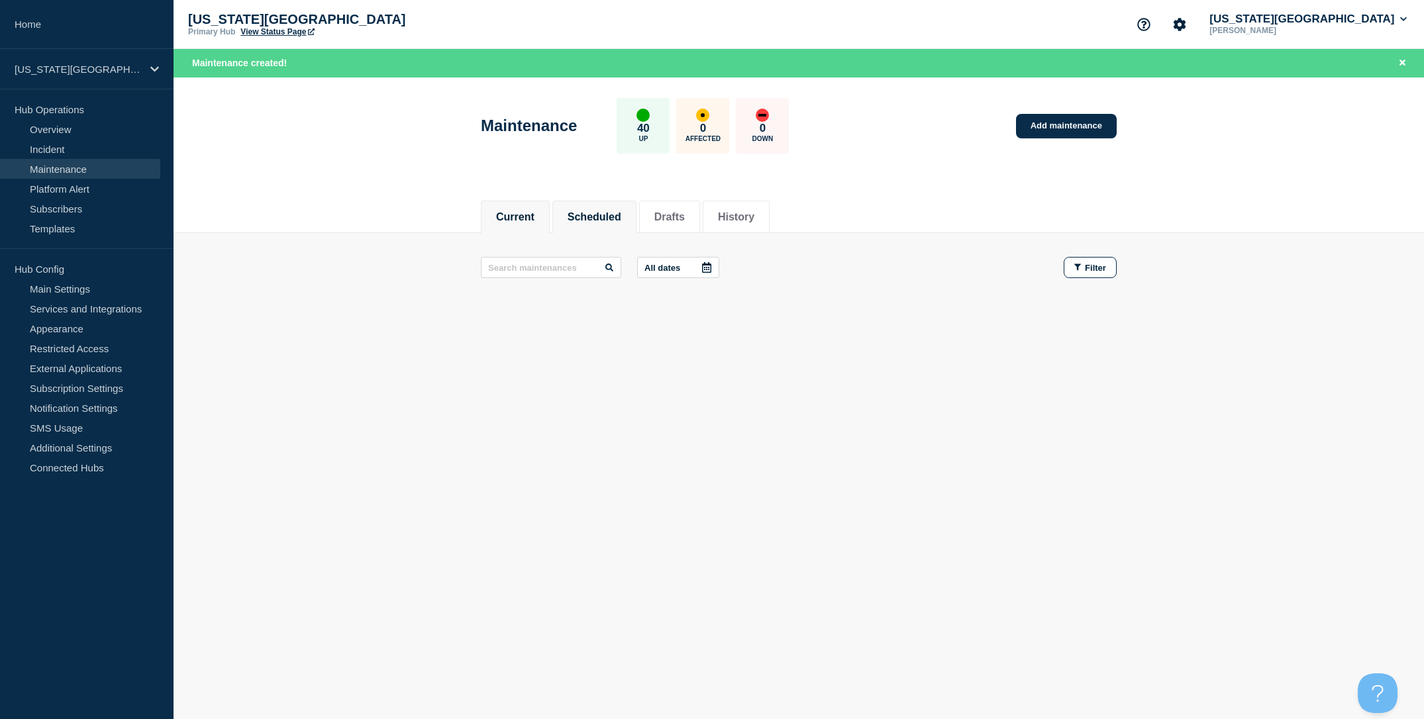
click at [615, 212] on button "Scheduled" at bounding box center [595, 217] width 54 height 12
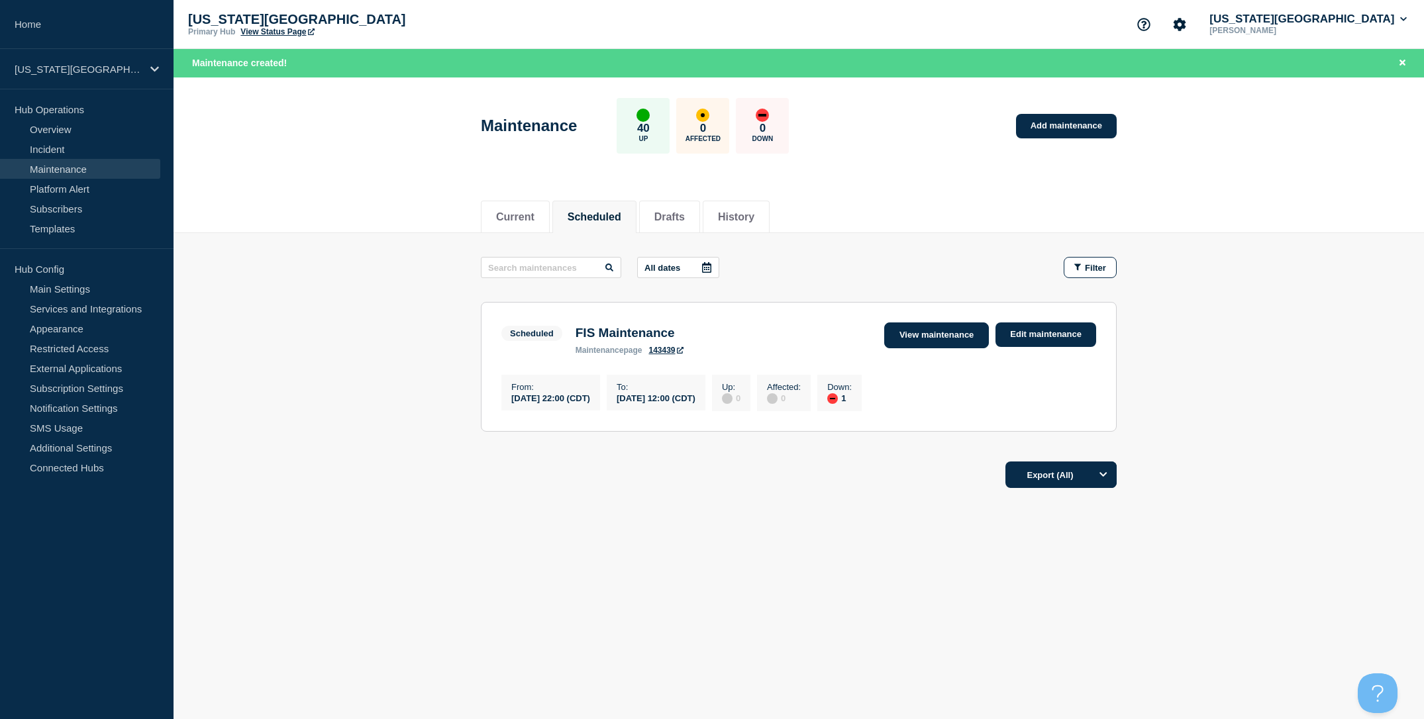
click at [932, 336] on link "View maintenance" at bounding box center [936, 336] width 105 height 26
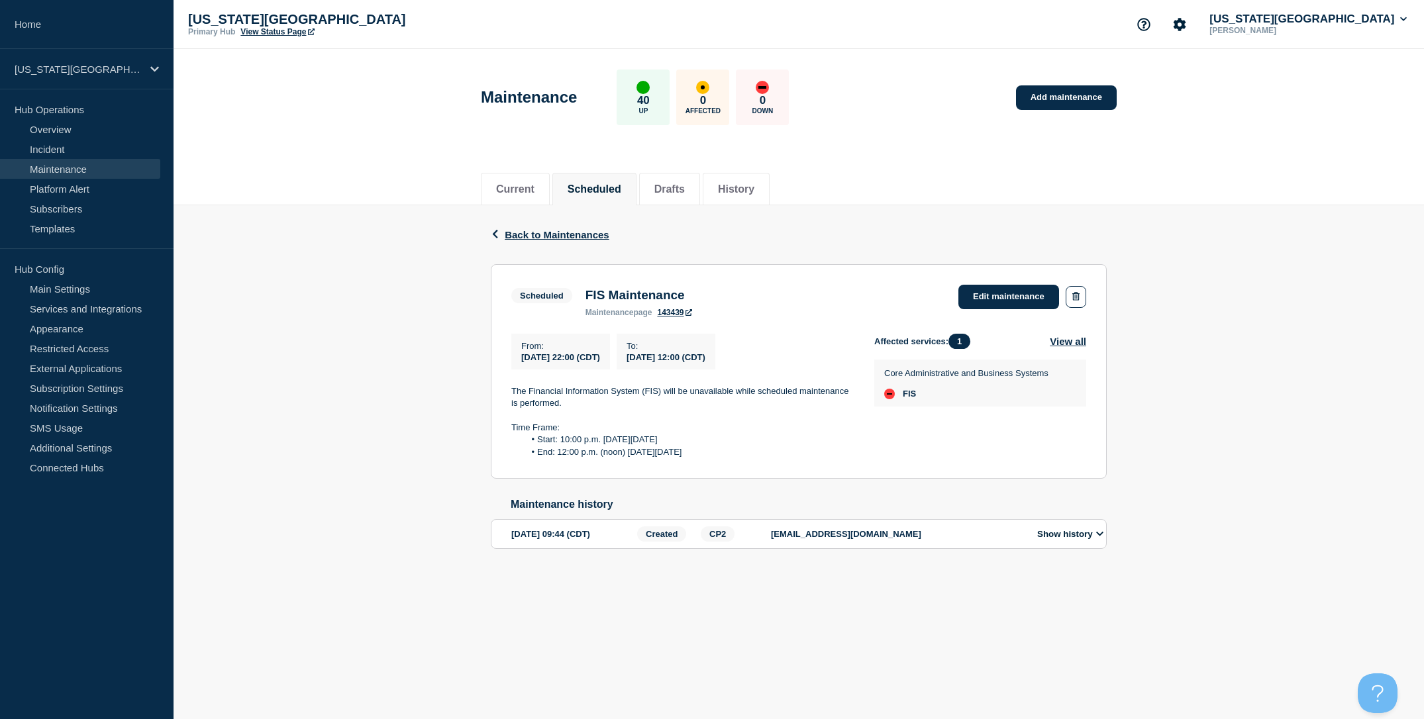
click at [680, 315] on link "143439" at bounding box center [674, 312] width 34 height 9
